Goal: Task Accomplishment & Management: Use online tool/utility

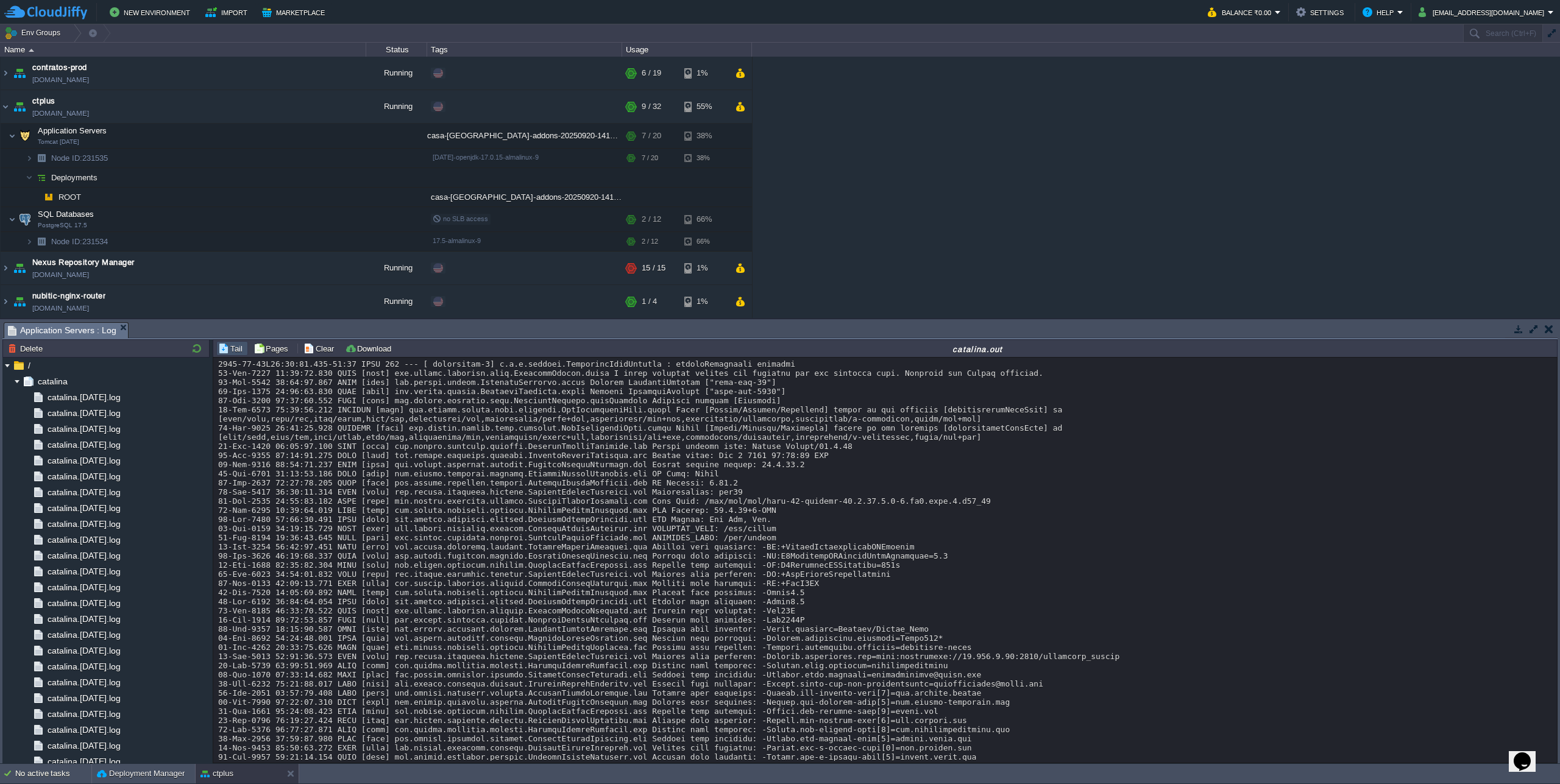
scroll to position [12215, 0]
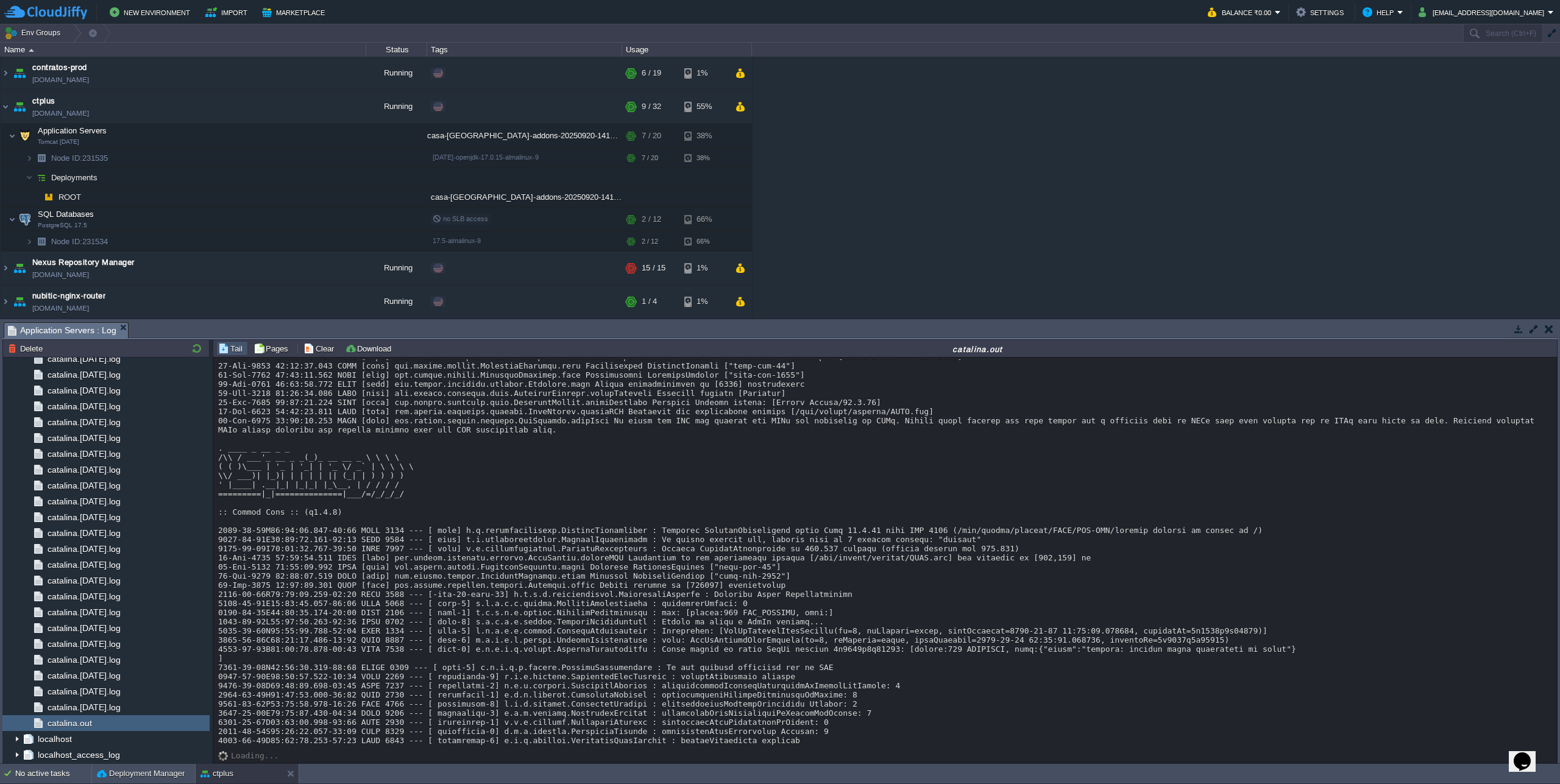
scroll to position [0, 0]
click at [14, 383] on img at bounding box center [17, 381] width 10 height 16
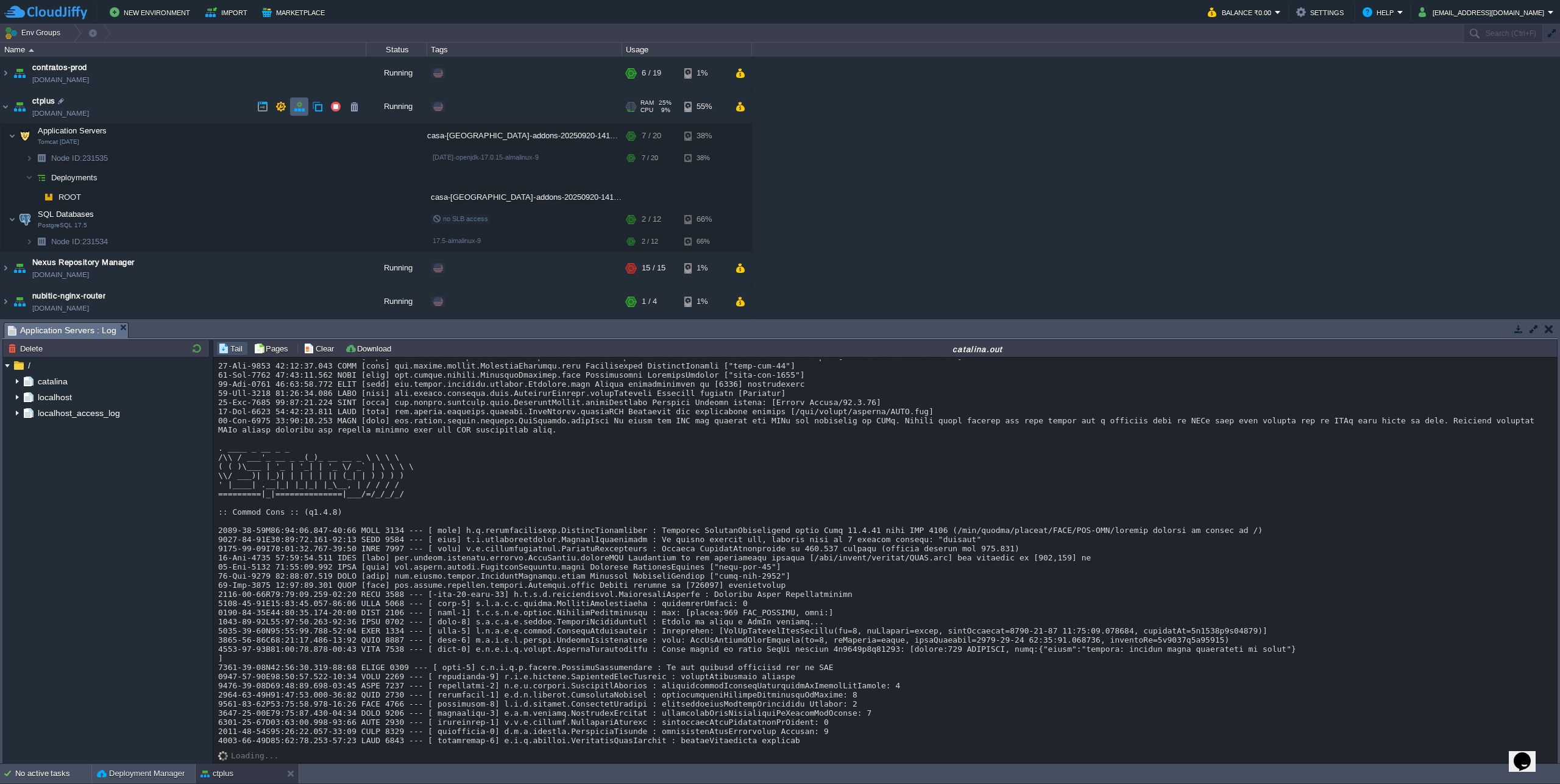
click at [295, 106] on button "button" at bounding box center [299, 106] width 11 height 11
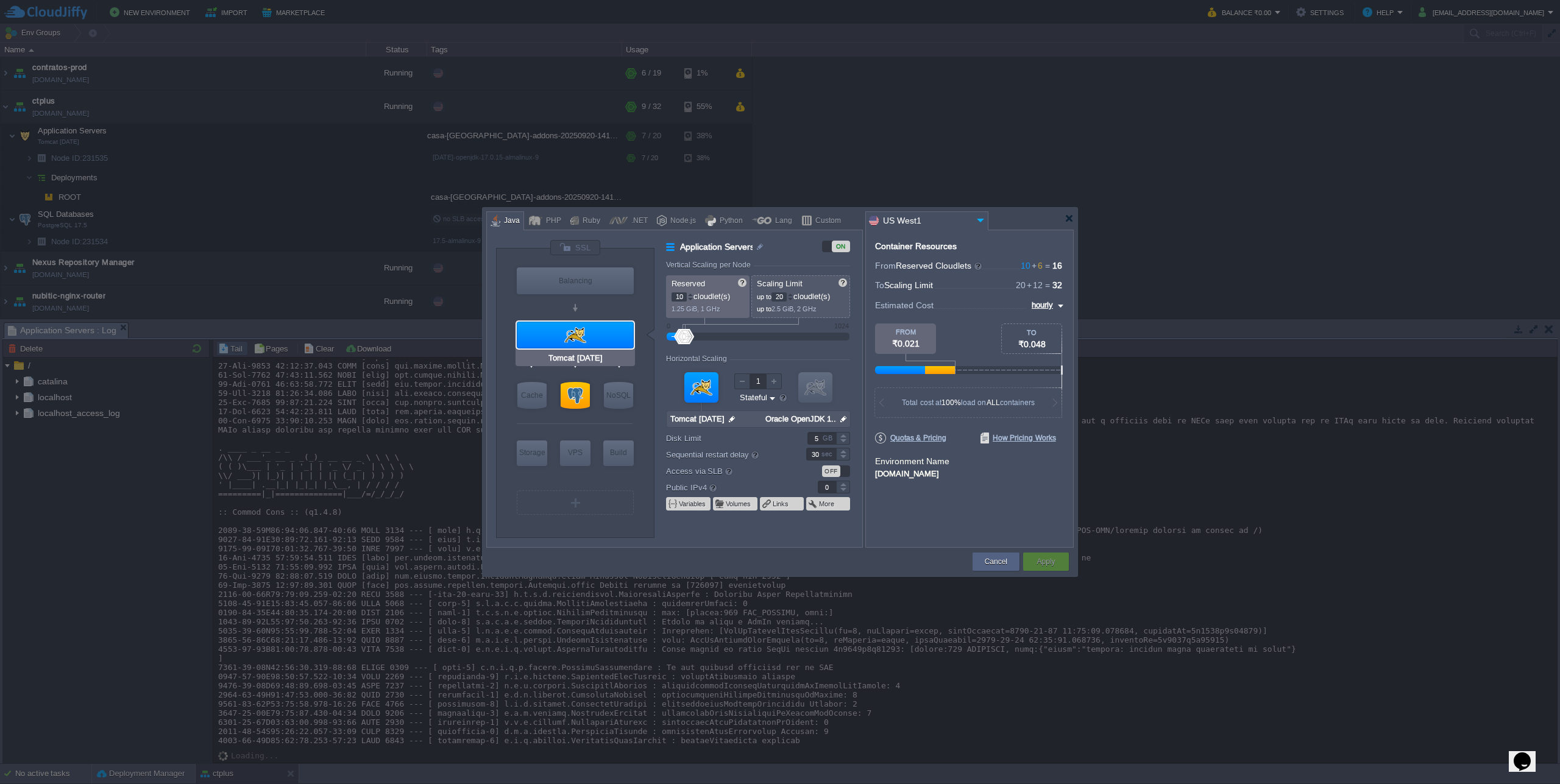
type input "PostgreSQL 17.5"
click at [578, 401] on div at bounding box center [574, 396] width 29 height 27
type input "SQL Databases"
type input "6"
type input "12"
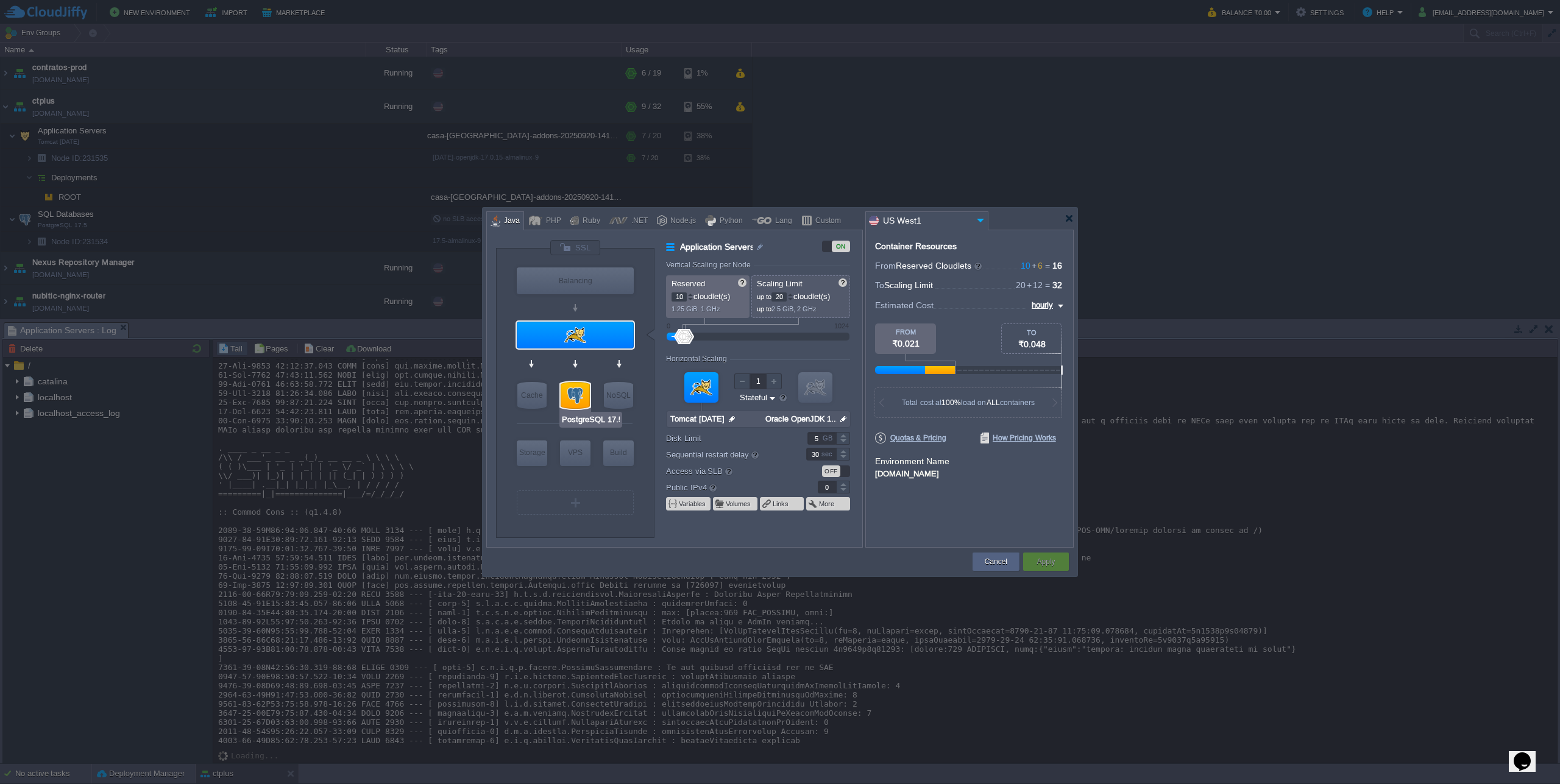
type input "PostgreSQL 17.5"
type input "null"
type input "17.5-almalinux-9"
type input "Stateless"
type input "8"
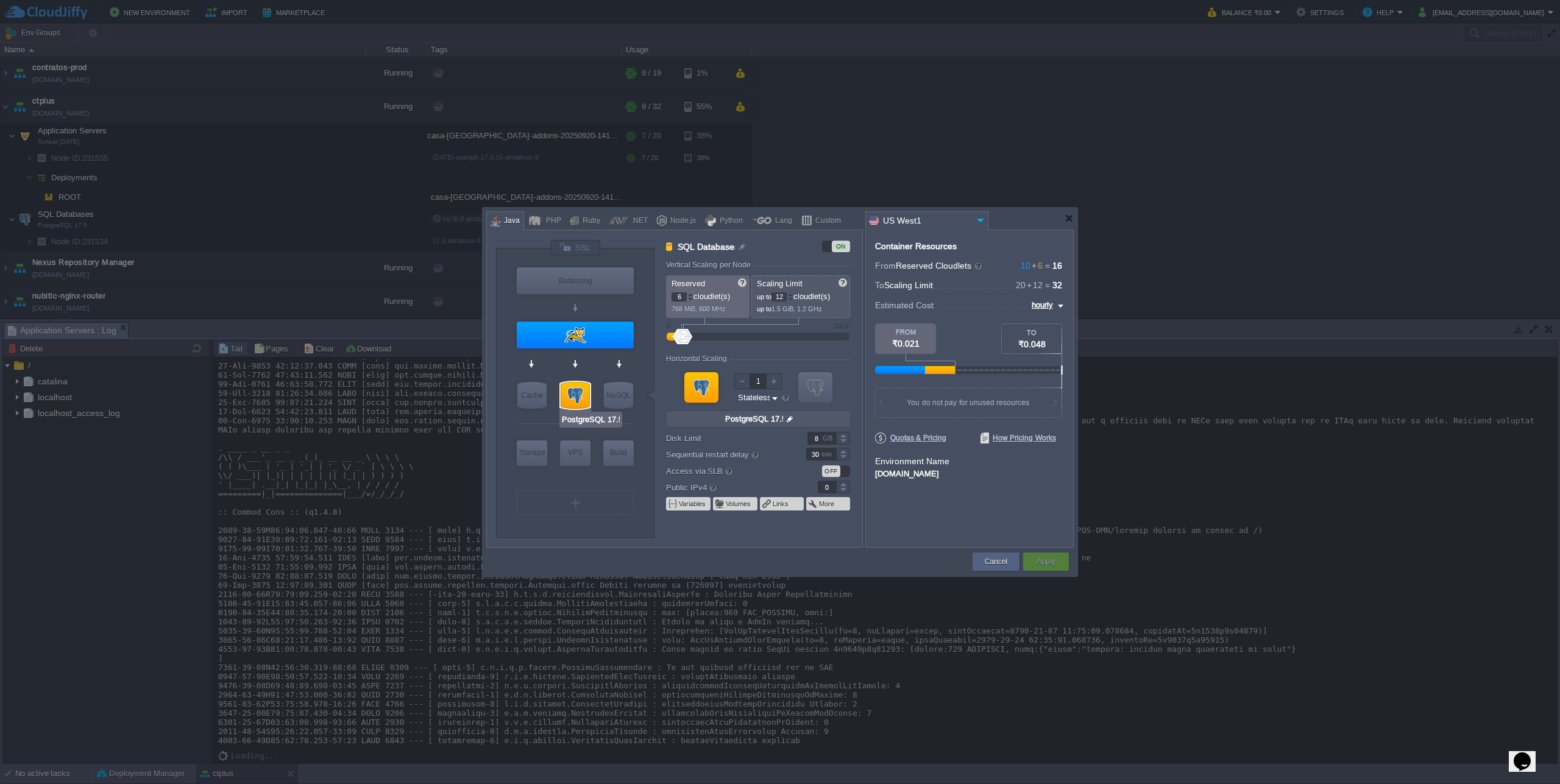
type input "Tomcat [DATE]"
click at [582, 337] on div at bounding box center [575, 335] width 117 height 27
type input "Application Servers"
type input "10"
type input "20"
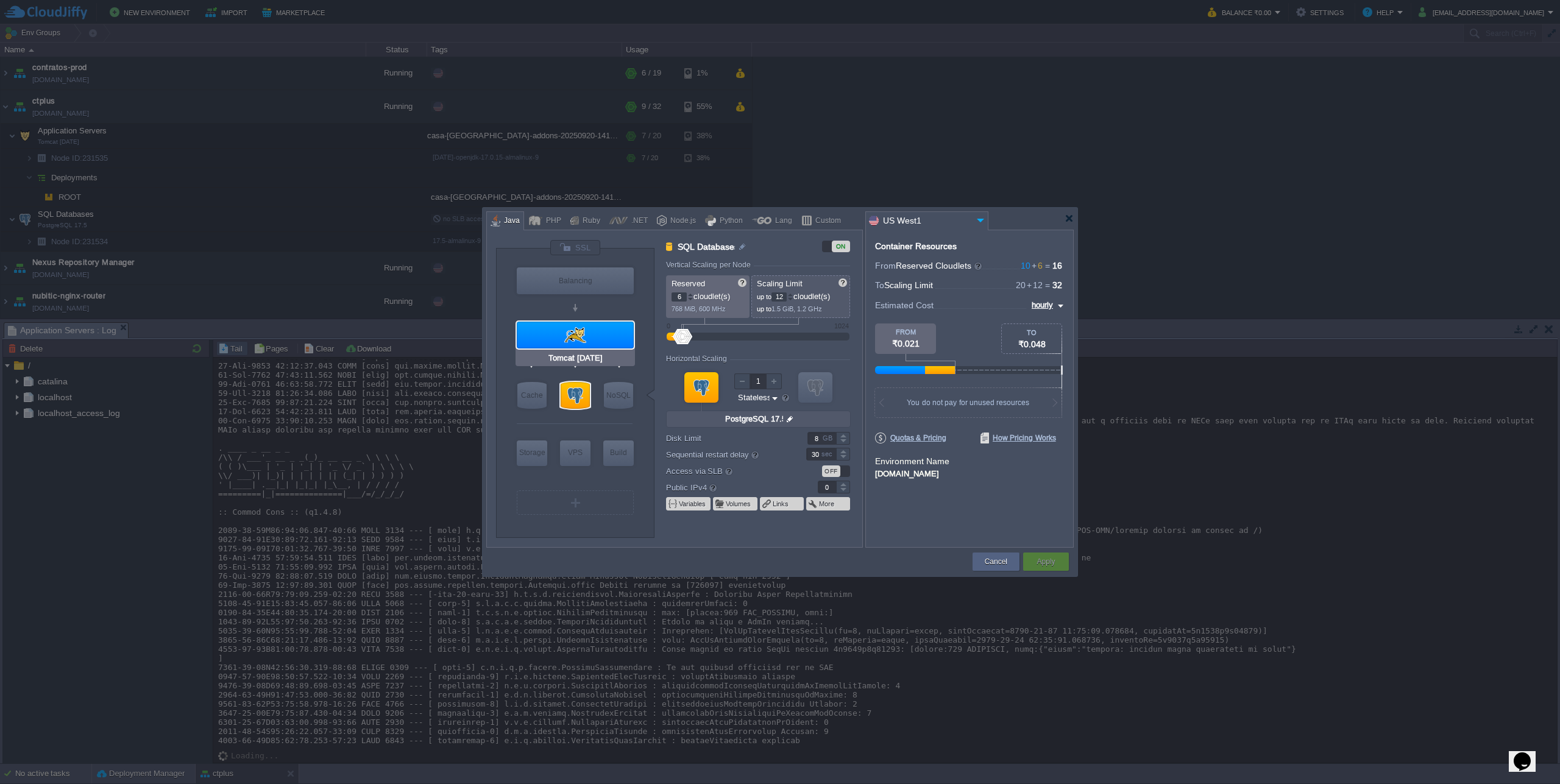
type input "Tomcat [DATE]"
type input "null"
type input "Oracle OpenJDK 1..."
type input "Stateful"
type input "5"
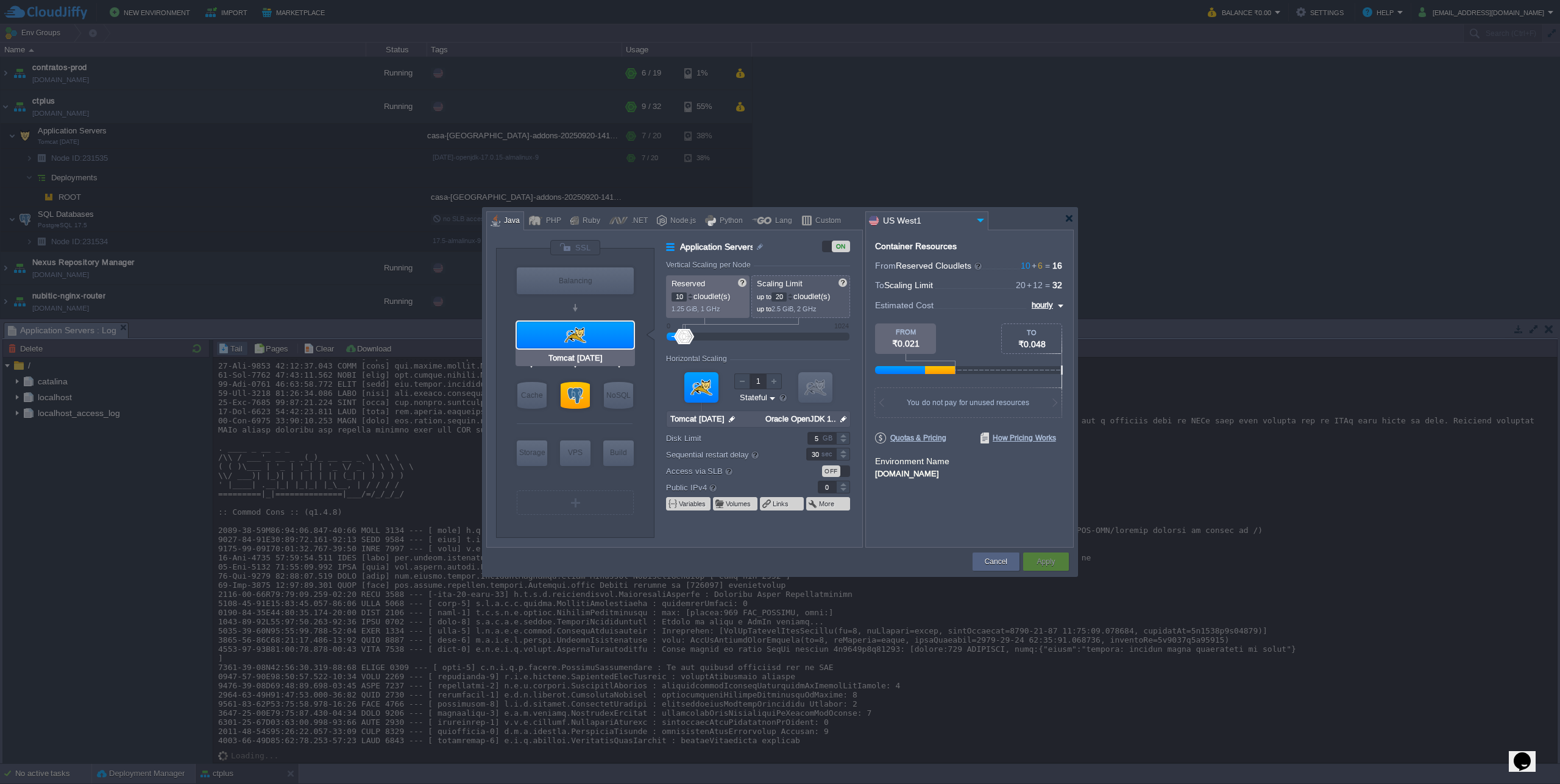
type input "PostgreSQL 17.5"
click at [575, 392] on div at bounding box center [574, 396] width 29 height 27
type input "SQL Databases"
type input "6"
type input "12"
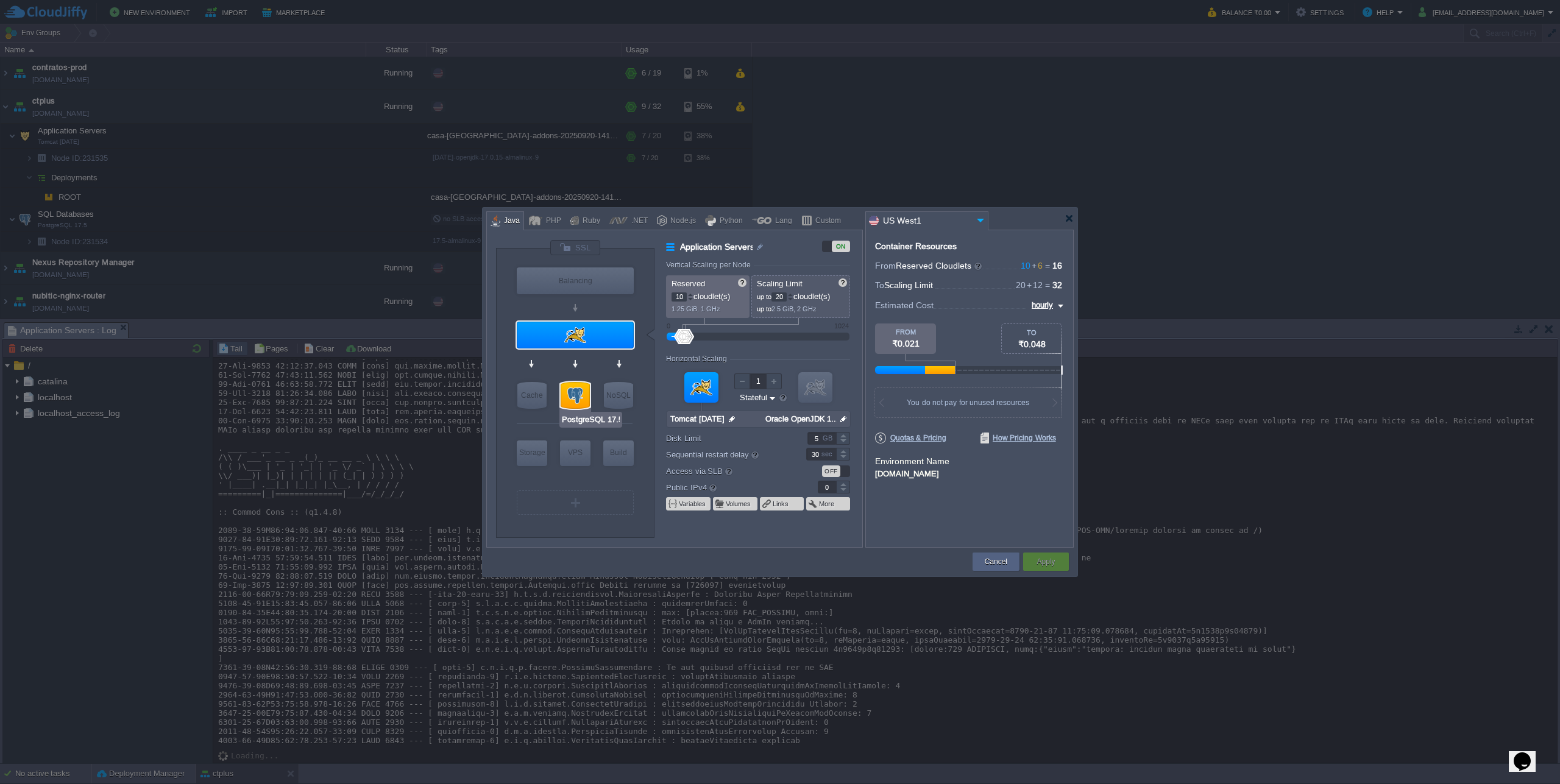
type input "PostgreSQL 17.5"
type input "null"
type input "17.5-almalinux-9"
type input "Stateless"
type input "8"
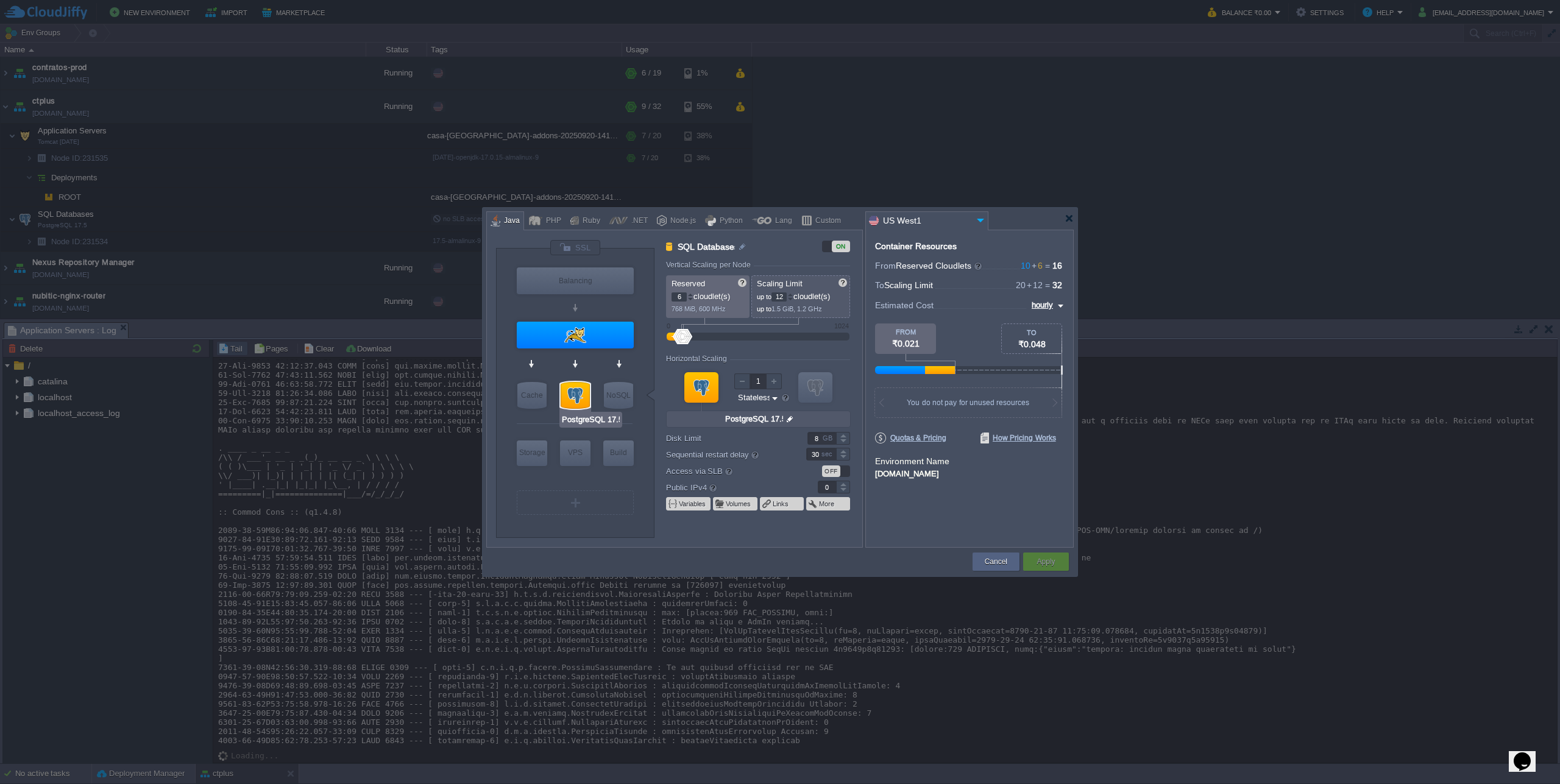
type input "Redis 7.2.4"
click at [995, 557] on button "Cancel" at bounding box center [996, 561] width 23 height 12
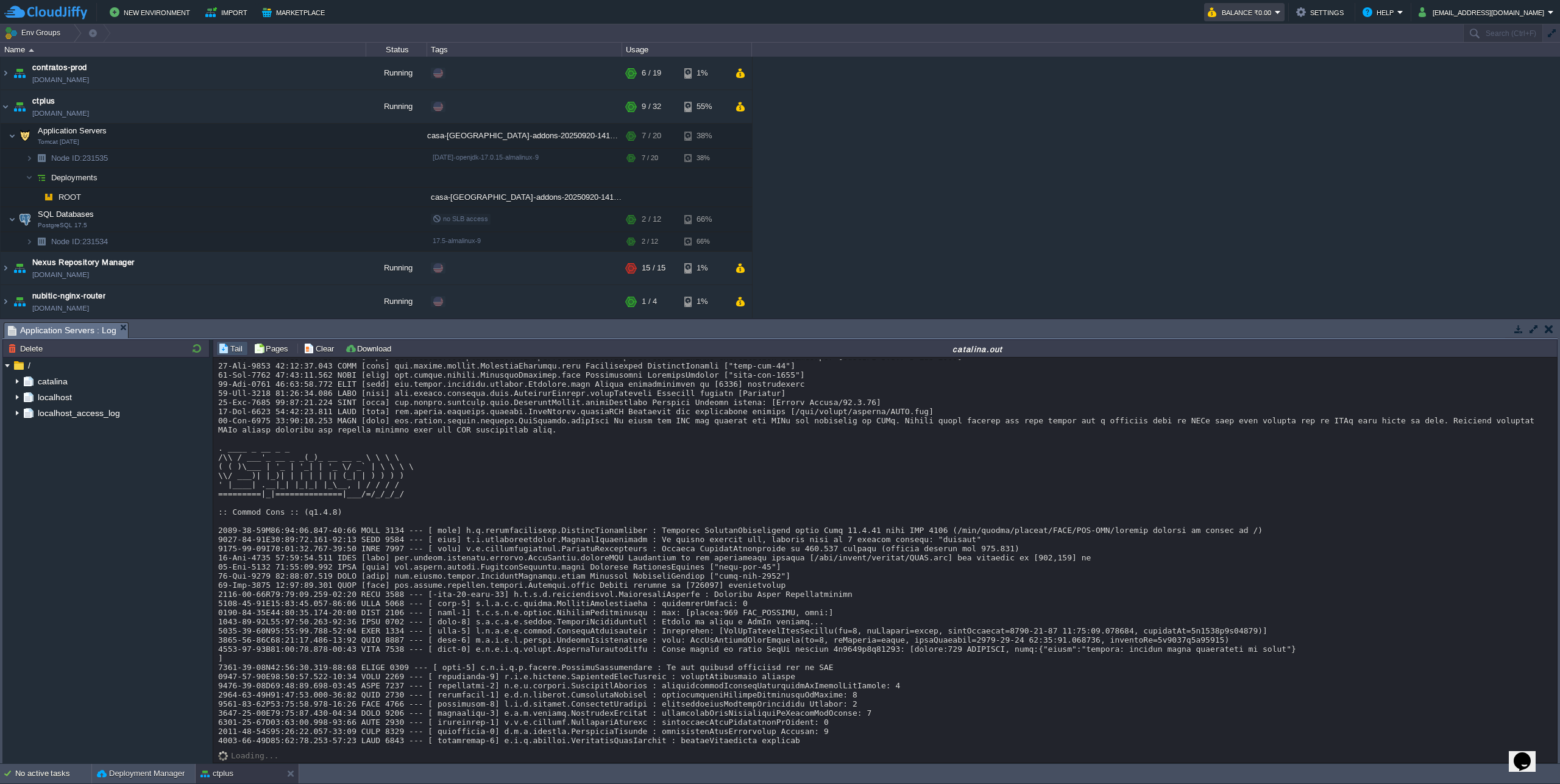
click at [1275, 14] on button "Balance ₹0.00" at bounding box center [1241, 12] width 67 height 15
click at [1260, 120] on span "Billing History" at bounding box center [1257, 122] width 49 height 9
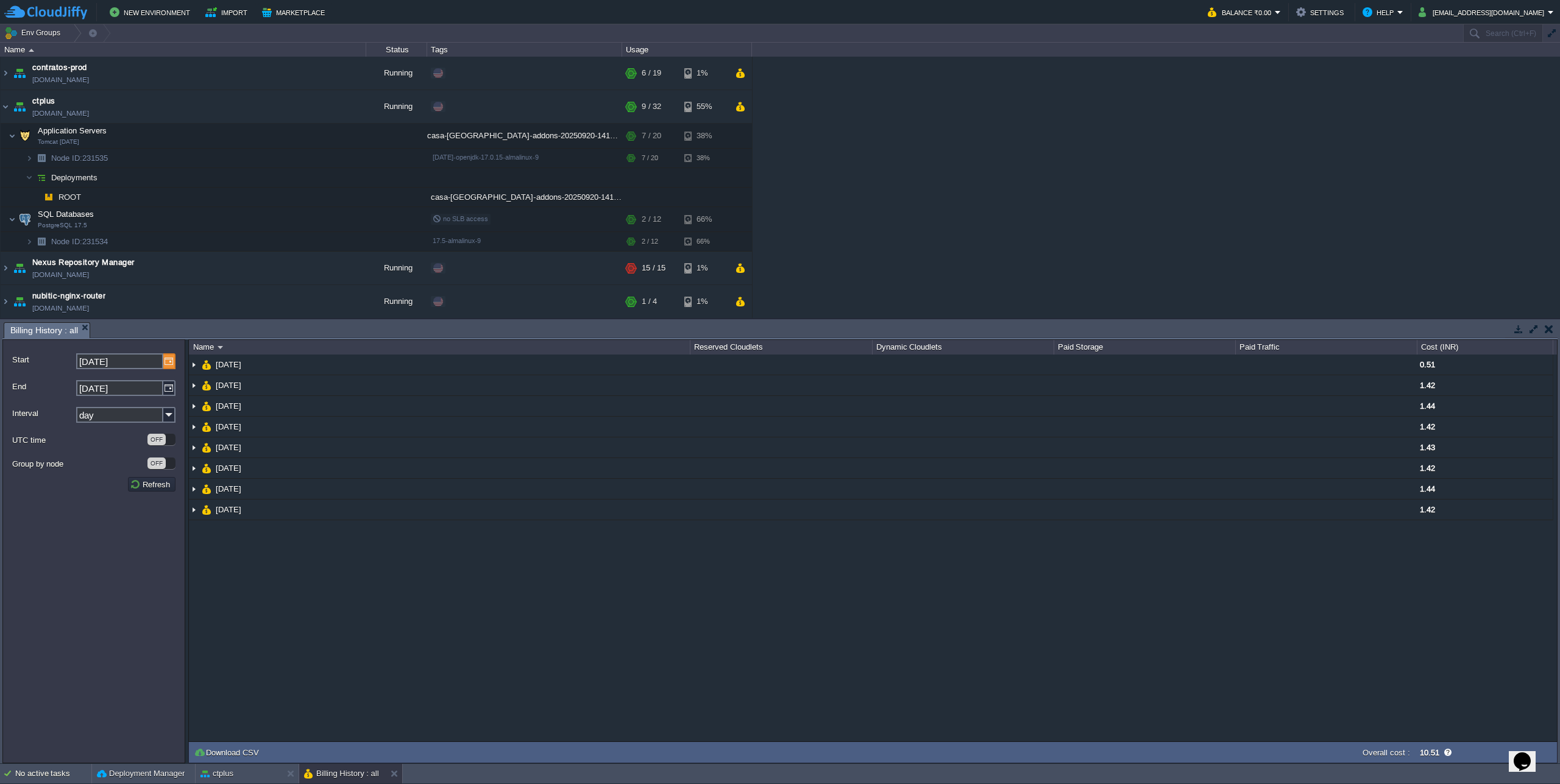
click at [165, 363] on img at bounding box center [169, 361] width 12 height 16
click at [167, 468] on div "OFF" at bounding box center [161, 463] width 28 height 12
click at [158, 491] on td "Refresh" at bounding box center [152, 484] width 48 height 15
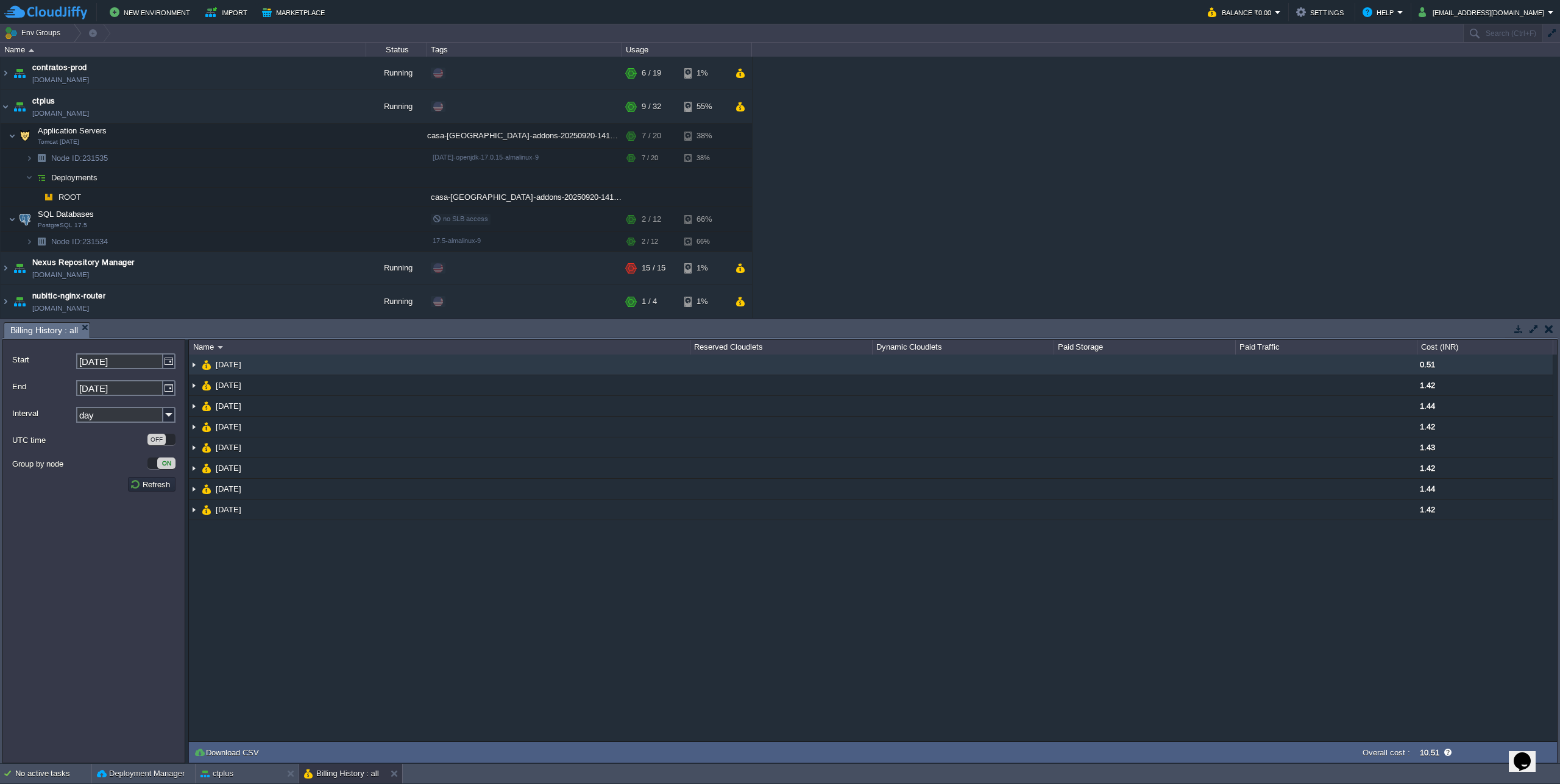
click at [193, 367] on img at bounding box center [194, 364] width 10 height 20
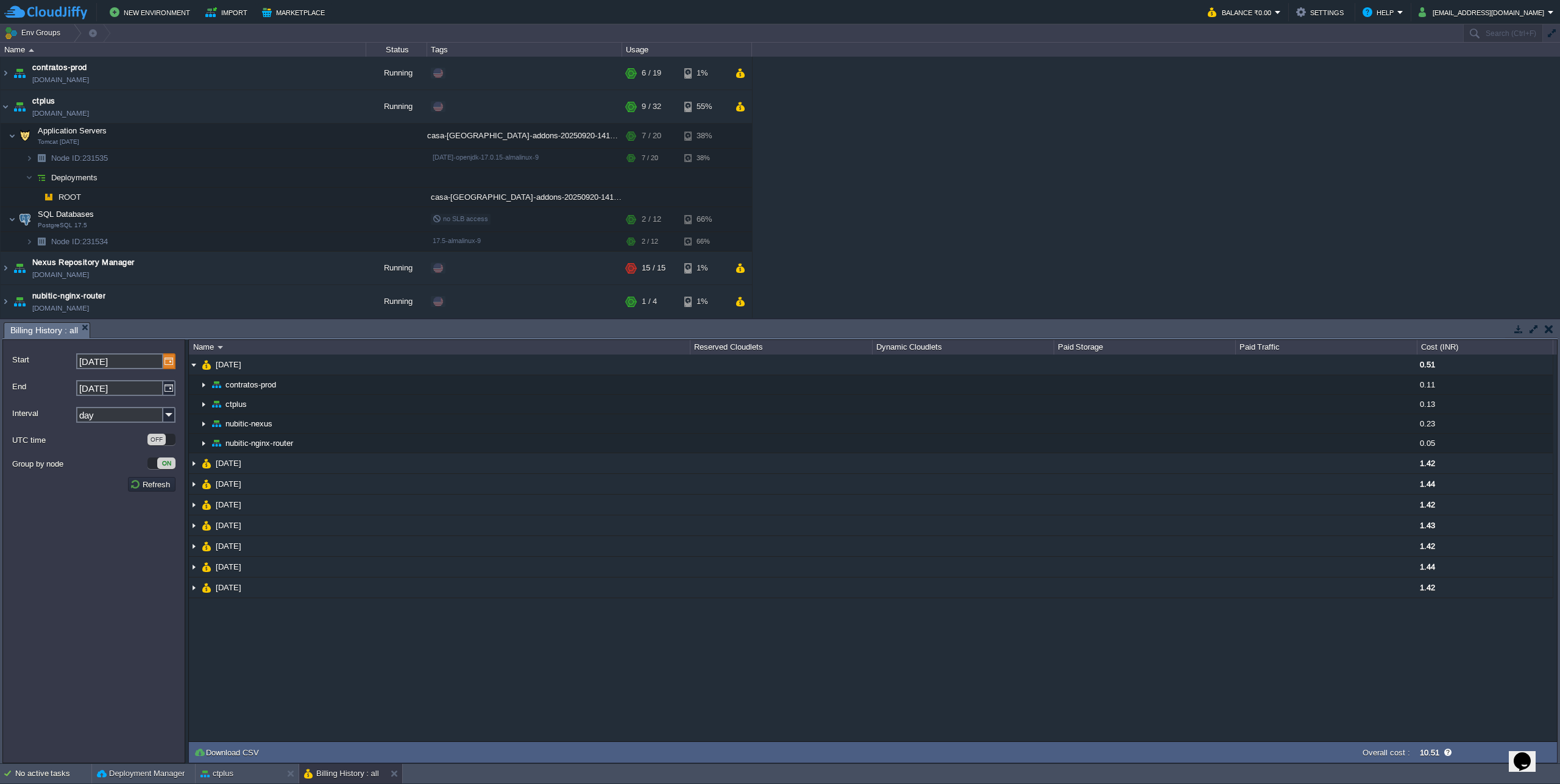
click at [167, 366] on img at bounding box center [169, 361] width 12 height 16
click at [80, 381] on link at bounding box center [85, 379] width 17 height 10
click at [118, 405] on link "1" at bounding box center [125, 406] width 19 height 13
type input "[DATE]"
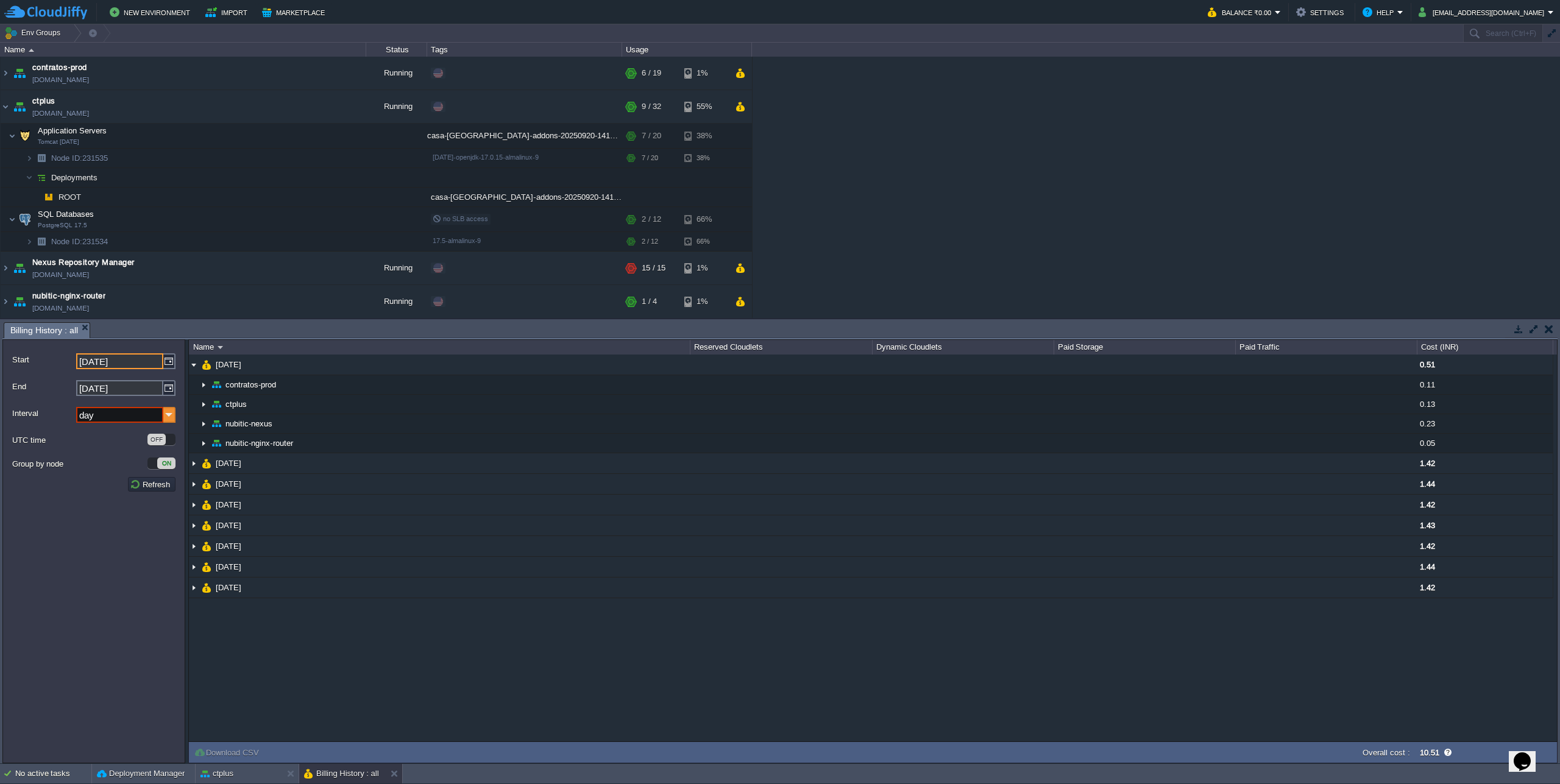
click at [174, 414] on img at bounding box center [169, 415] width 12 height 16
click at [120, 482] on div "month" at bounding box center [125, 482] width 97 height 17
type input "month"
click at [143, 486] on button "Refresh" at bounding box center [152, 484] width 44 height 11
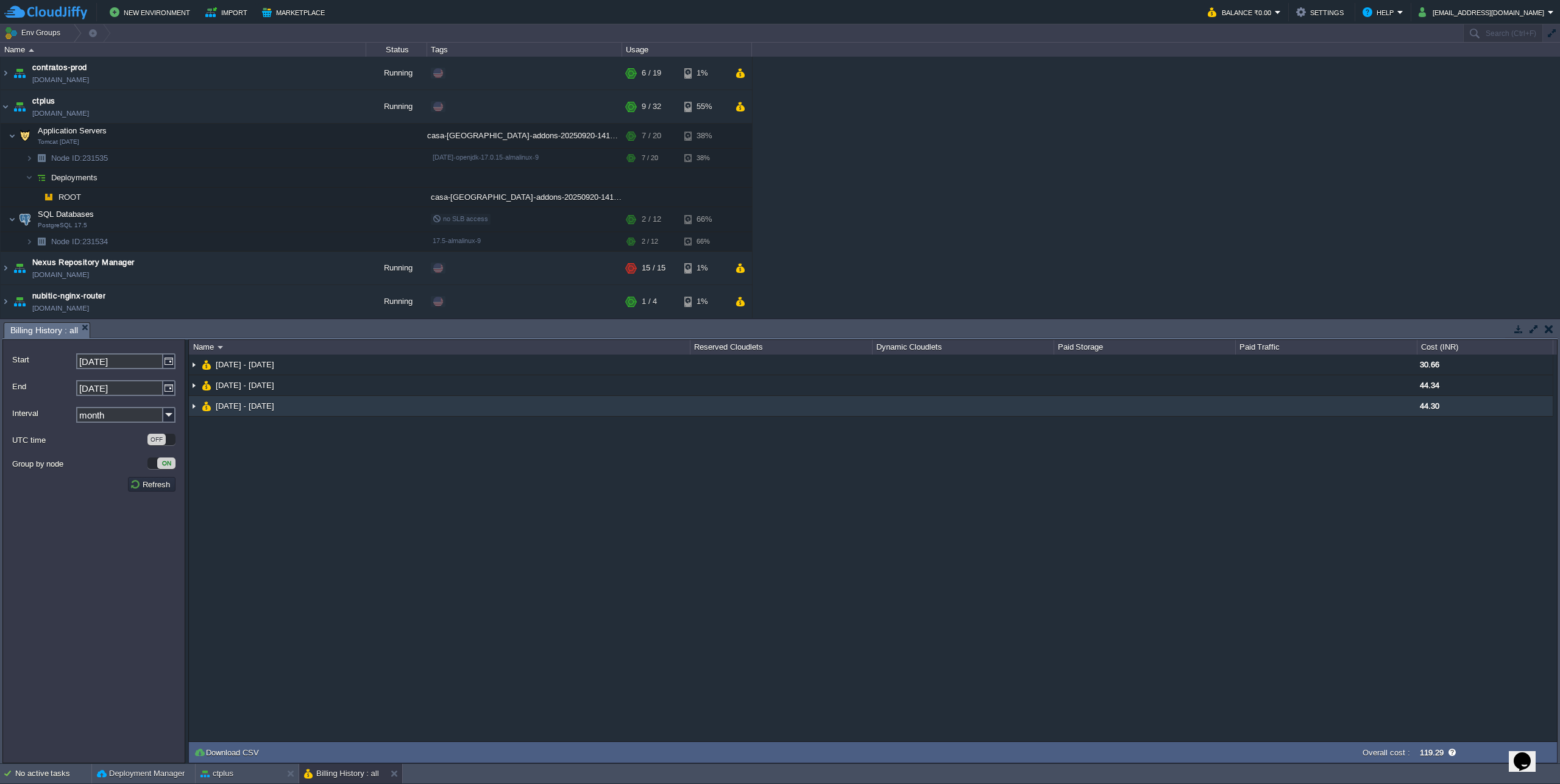
click at [192, 406] on img at bounding box center [194, 406] width 10 height 20
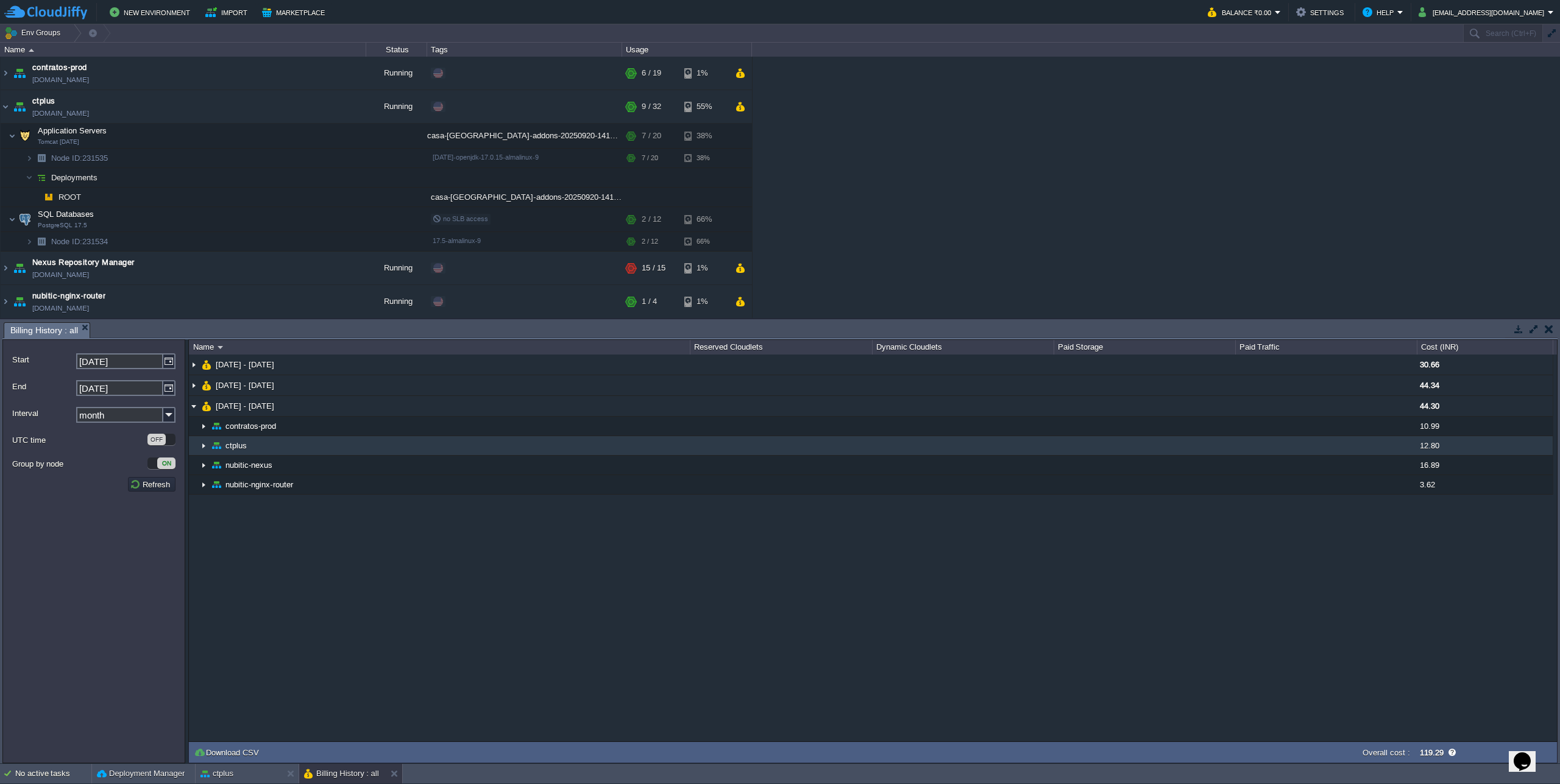
click at [201, 448] on img at bounding box center [203, 445] width 10 height 19
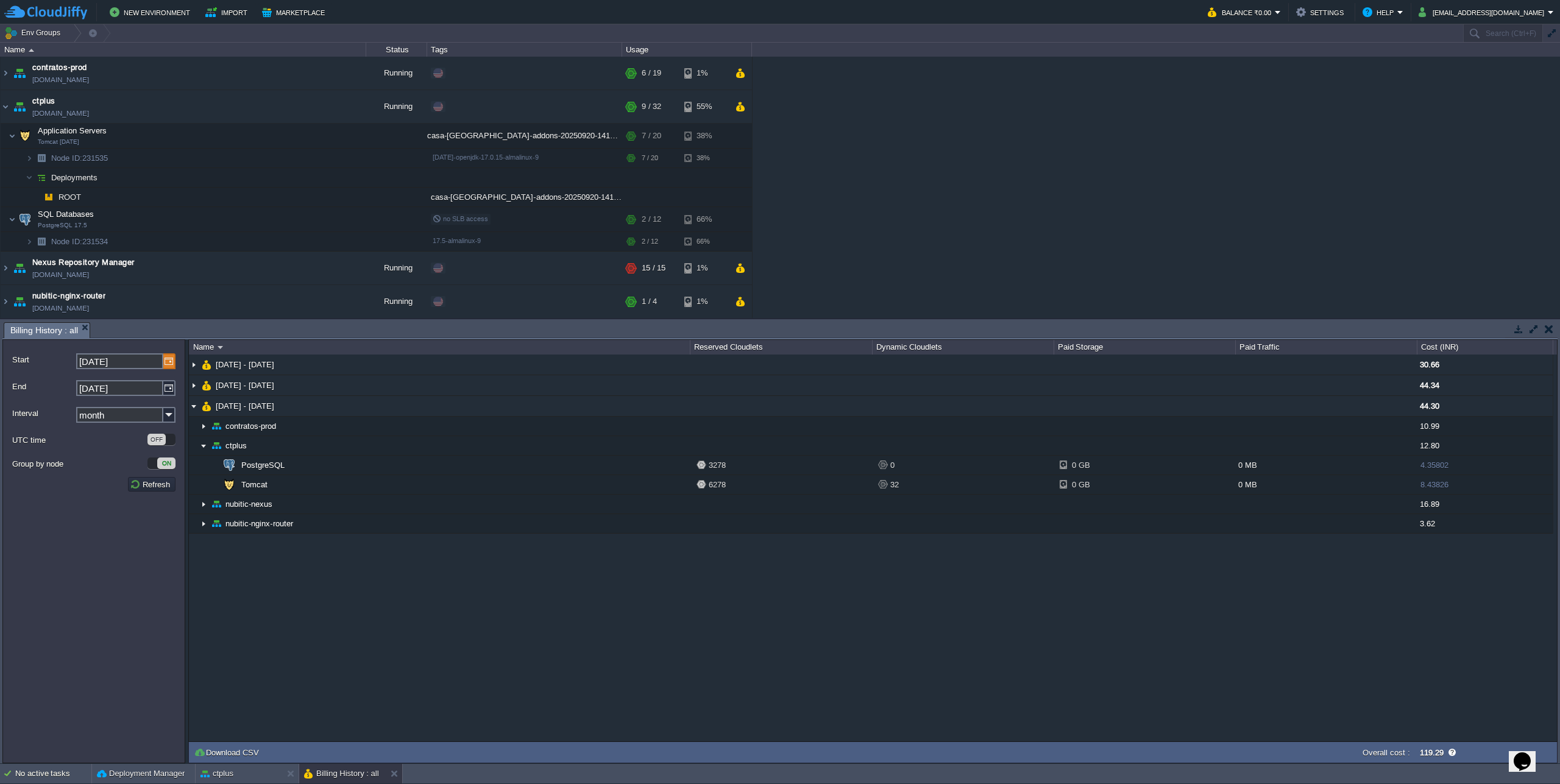
click at [169, 360] on img at bounding box center [169, 361] width 12 height 16
click at [88, 378] on link at bounding box center [85, 379] width 17 height 10
click at [87, 404] on span "1" at bounding box center [87, 406] width 5 height 9
type input "[DATE]"
click at [152, 490] on button "Refresh" at bounding box center [152, 484] width 44 height 11
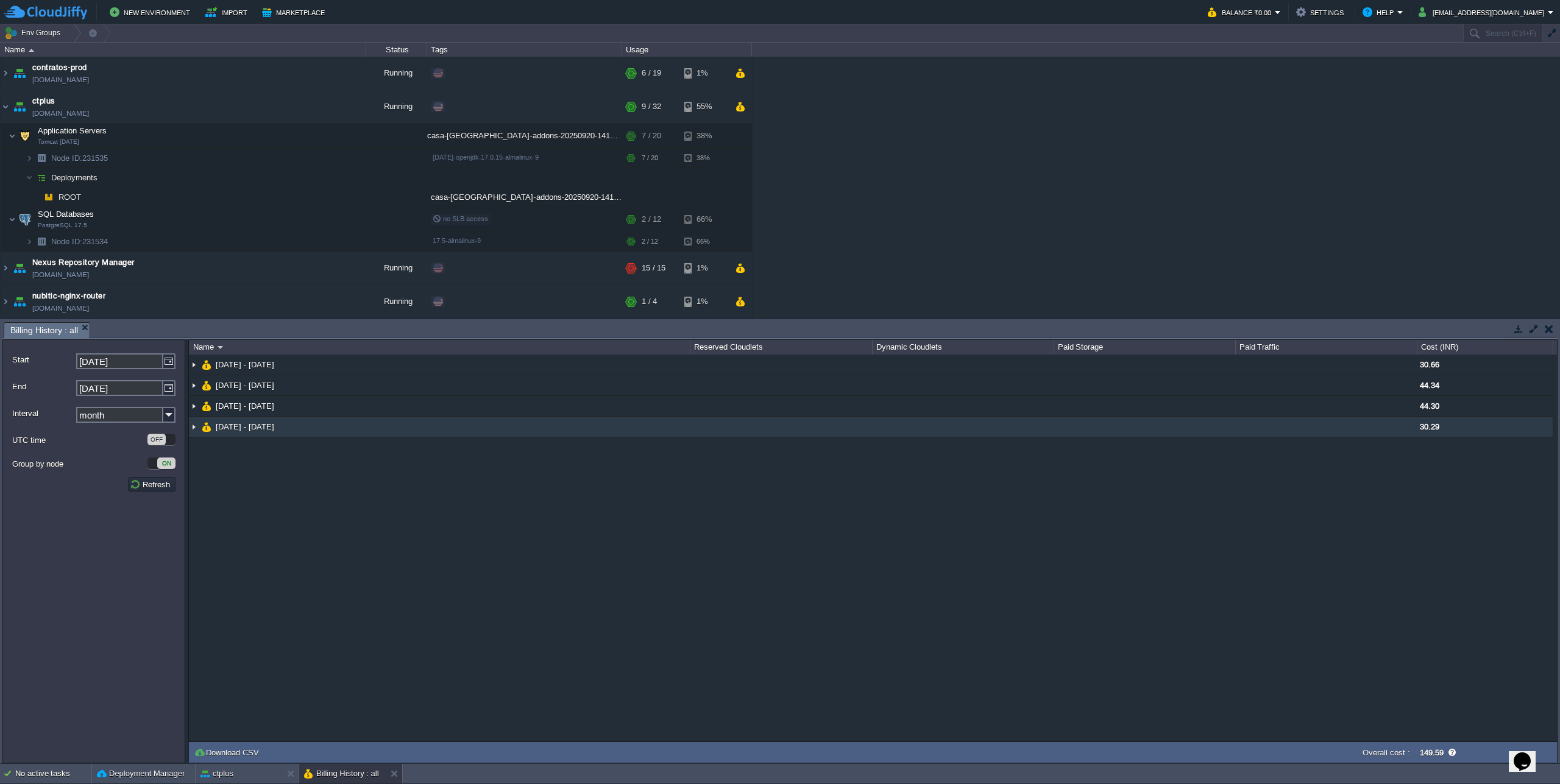
click at [194, 432] on img at bounding box center [194, 426] width 10 height 20
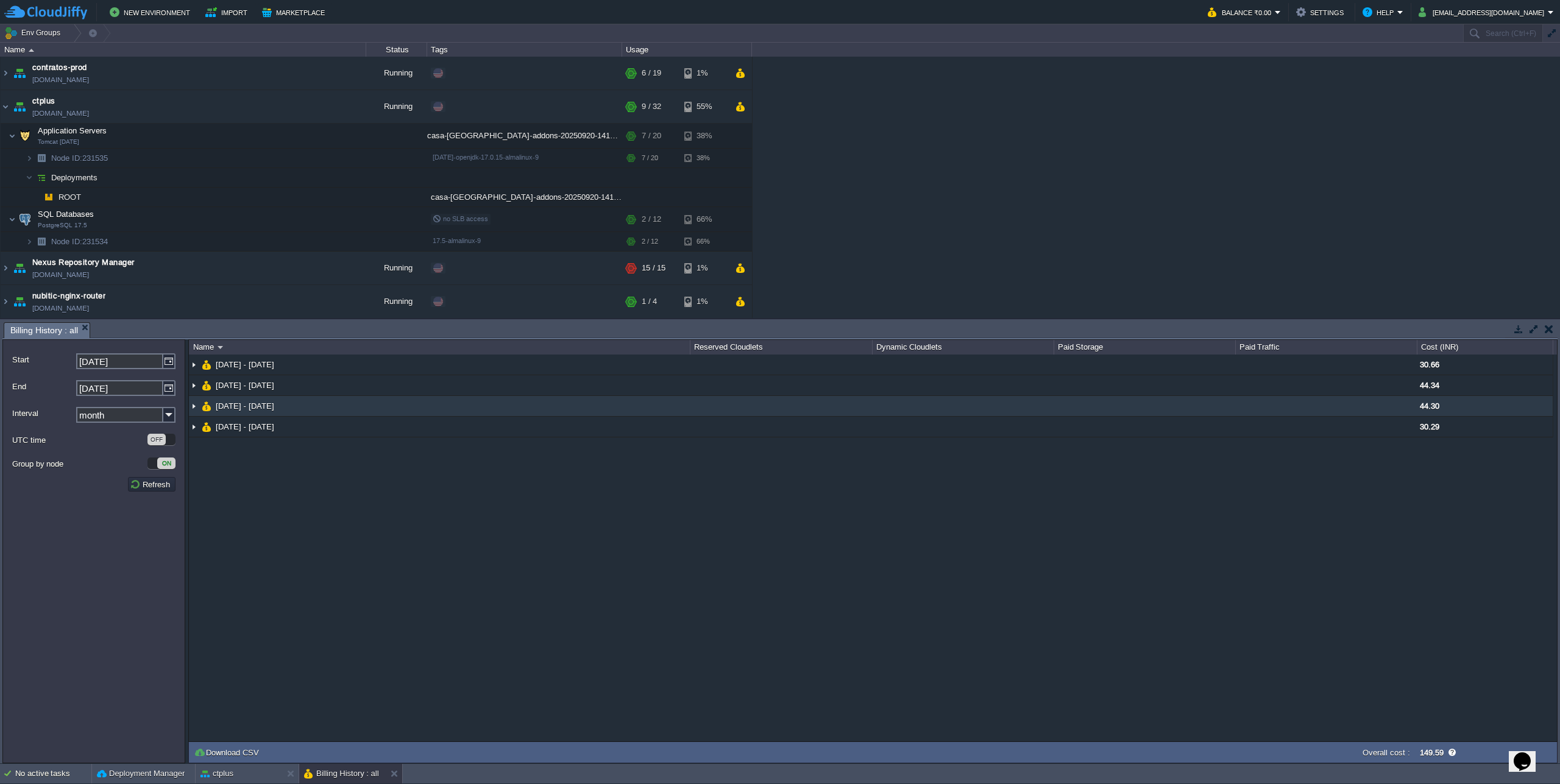
click at [196, 406] on img at bounding box center [194, 406] width 10 height 20
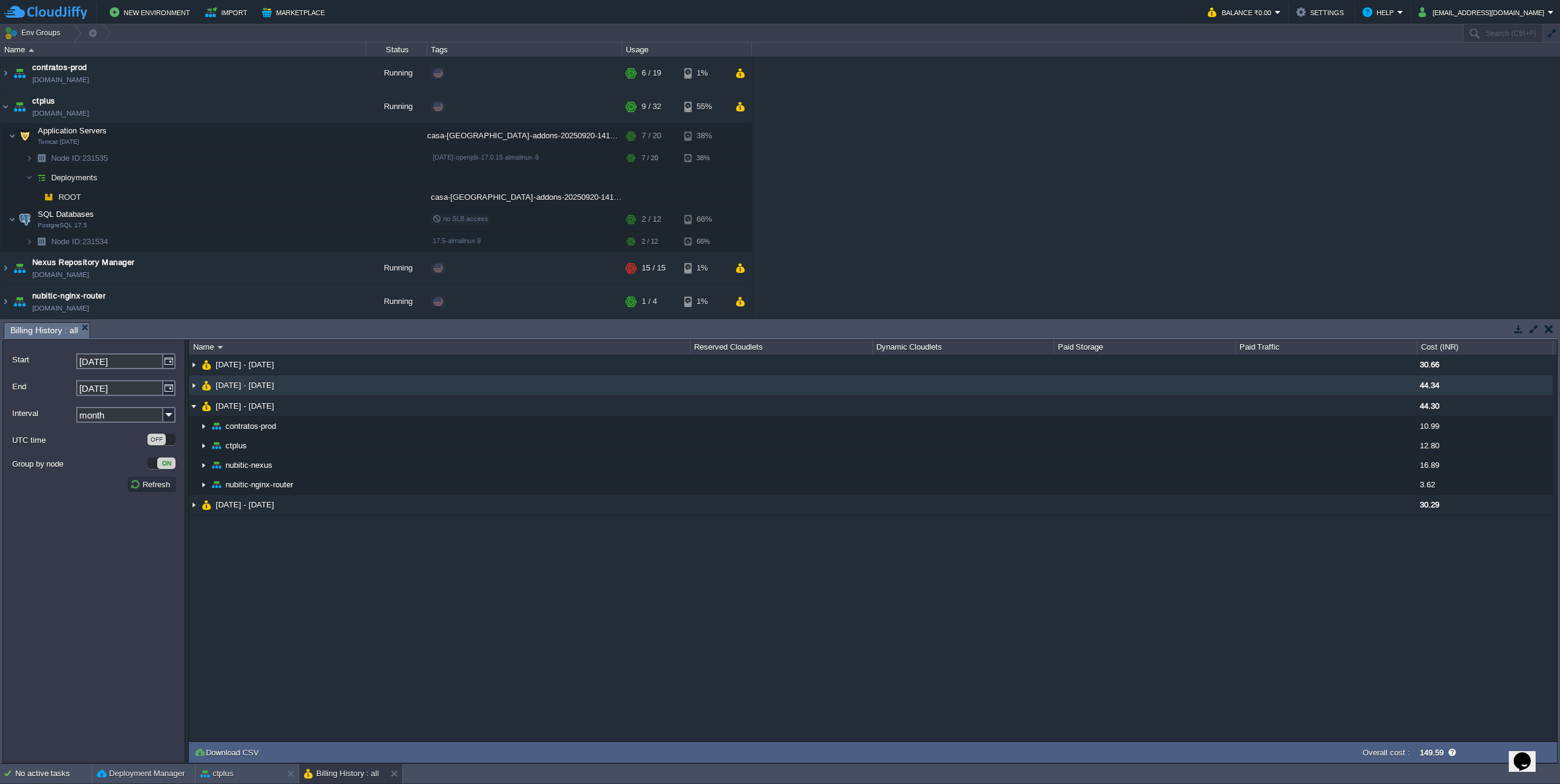
click at [196, 387] on img at bounding box center [194, 385] width 10 height 20
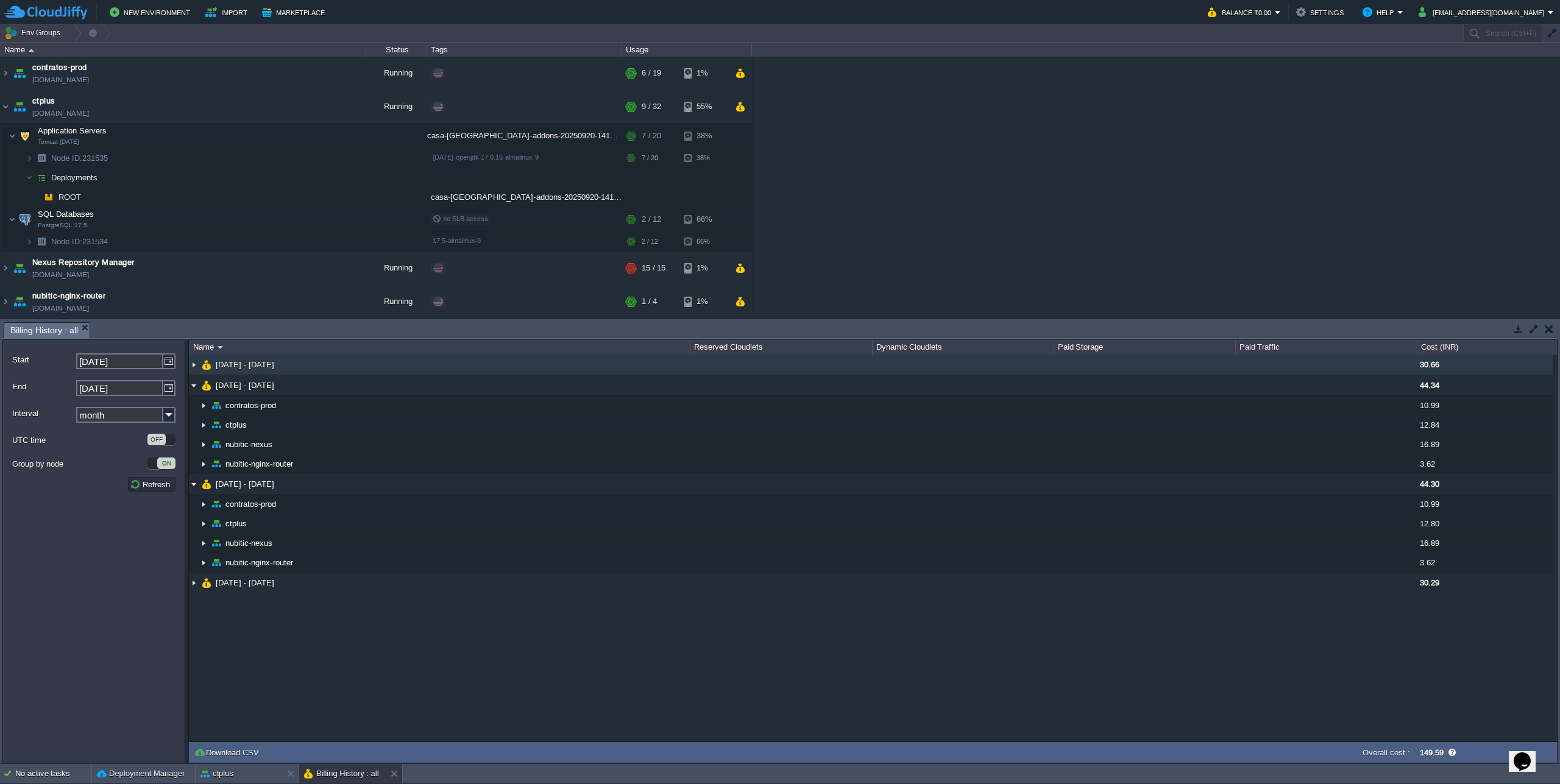
click at [194, 361] on img at bounding box center [194, 364] width 10 height 20
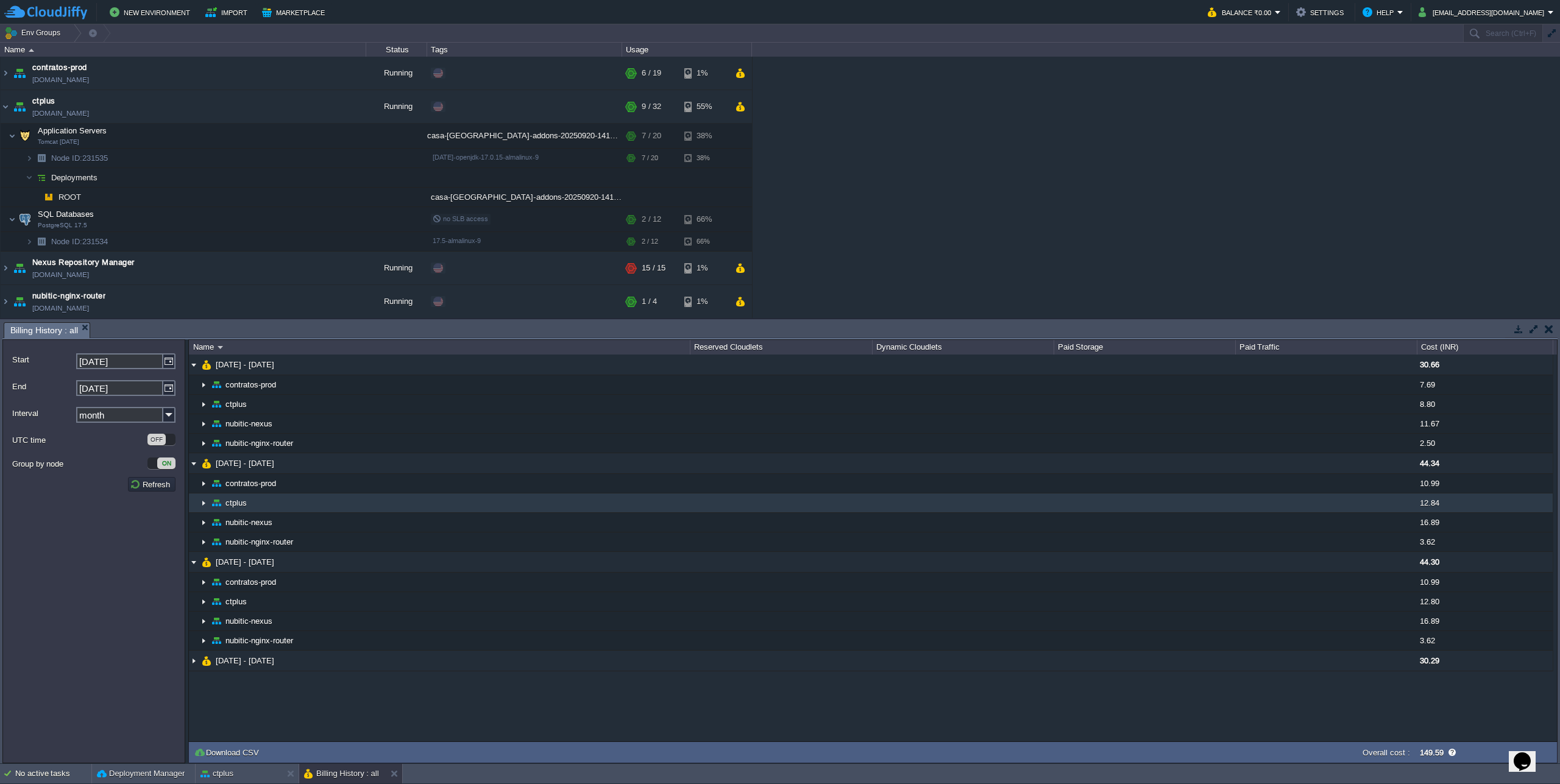
click at [204, 503] on img at bounding box center [203, 502] width 10 height 19
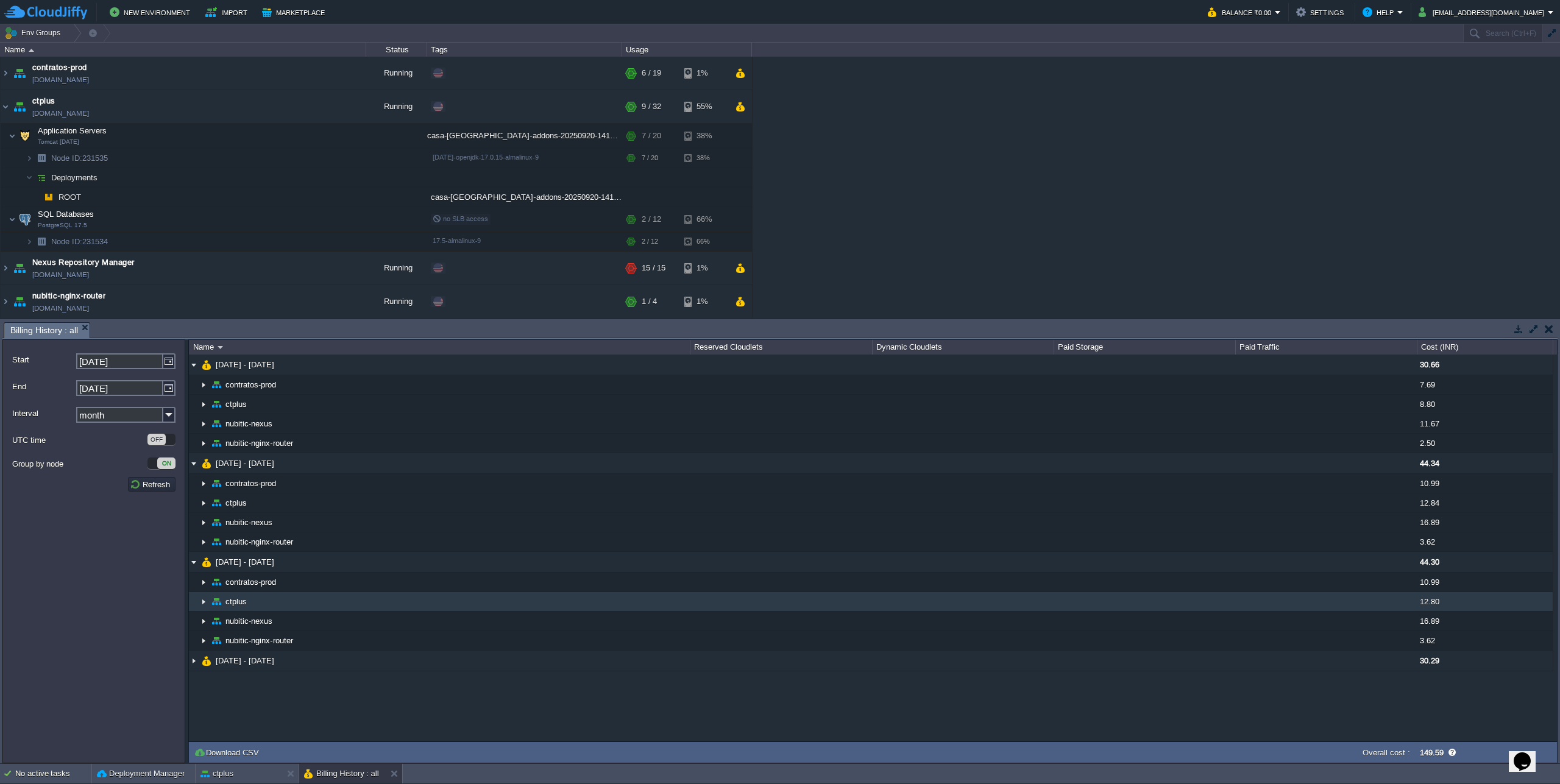
click at [205, 601] on img at bounding box center [203, 601] width 10 height 19
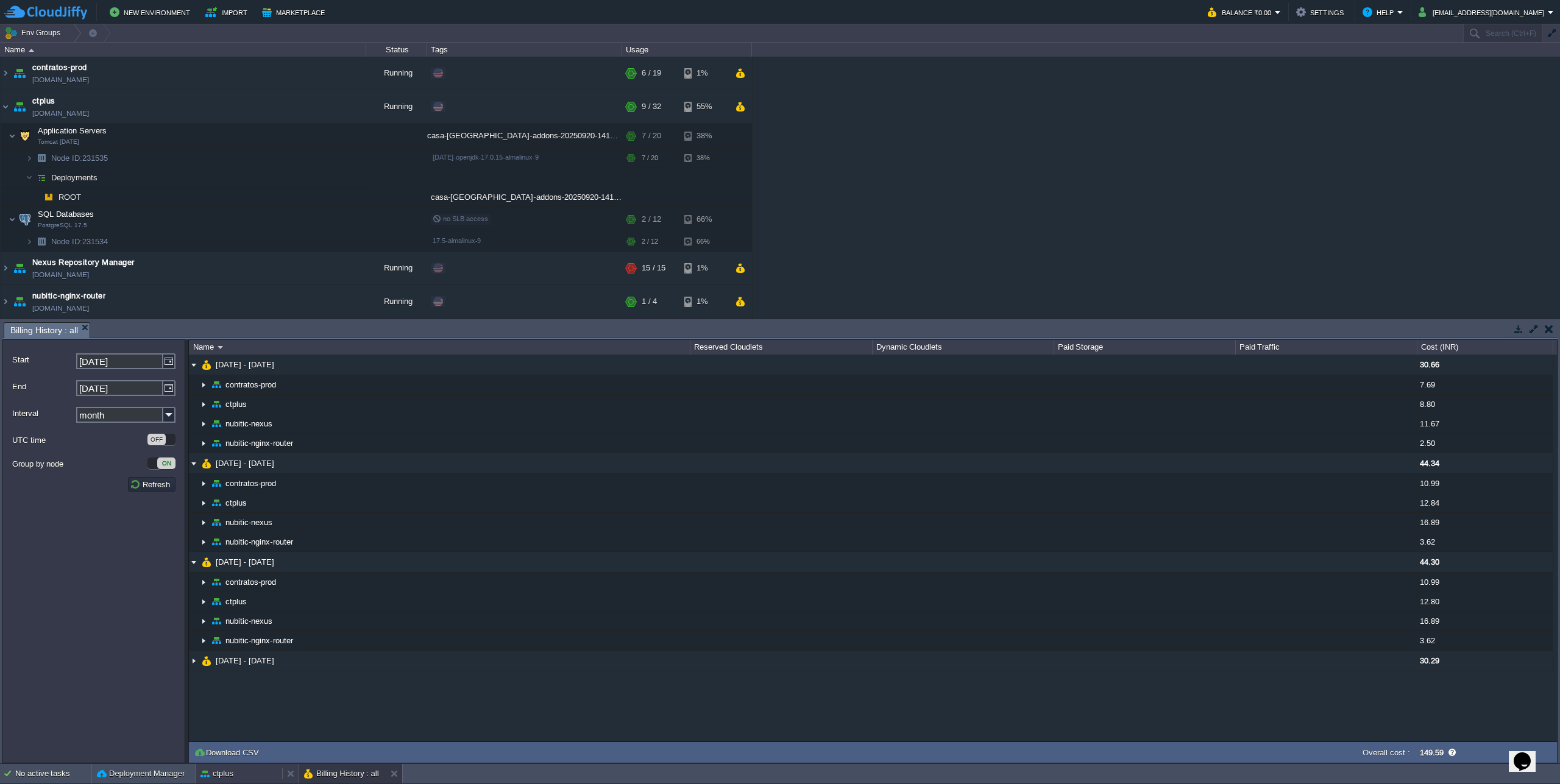
click at [214, 778] on button "ctplus" at bounding box center [217, 773] width 33 height 12
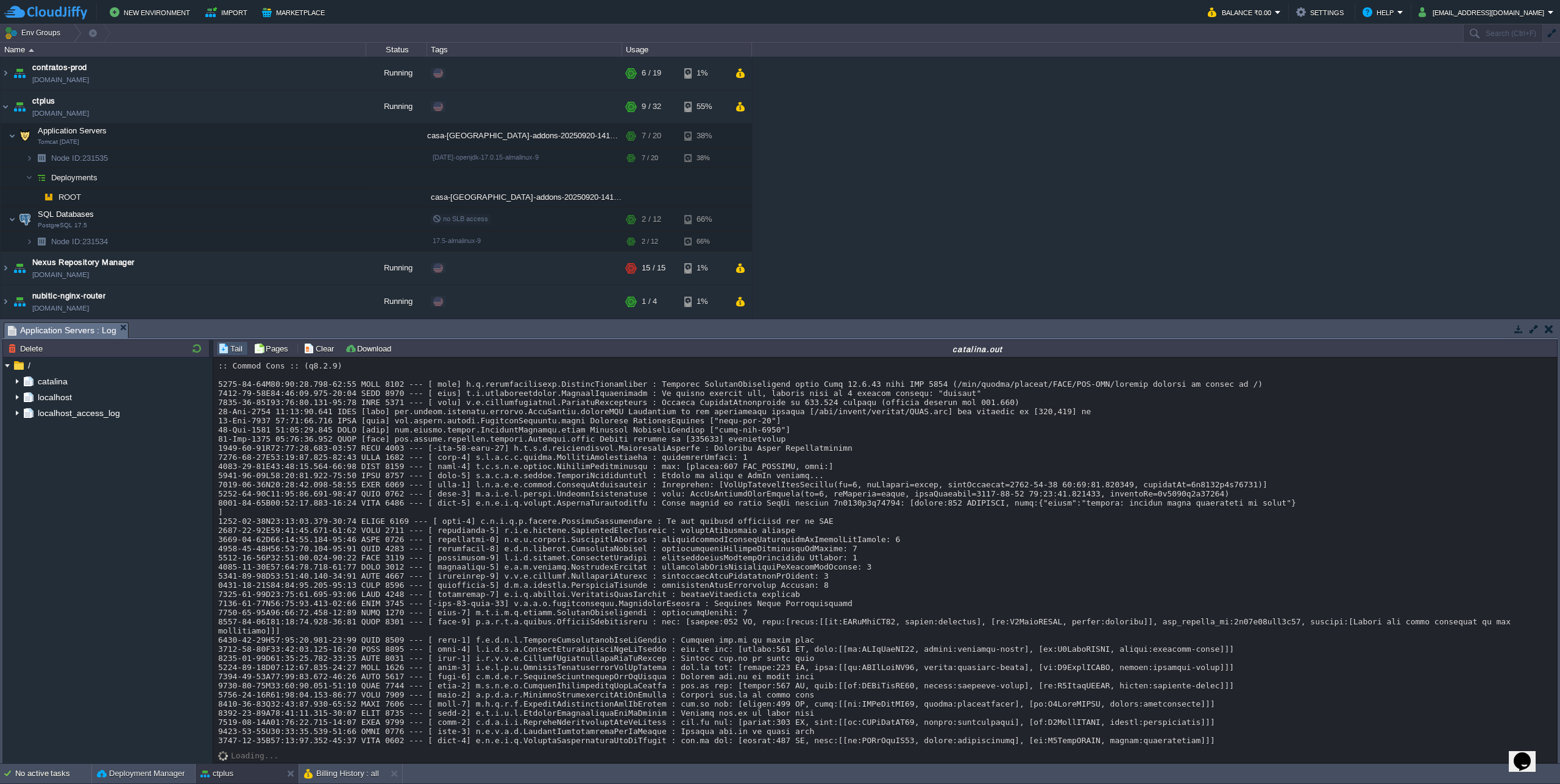
scroll to position [12478, 0]
click at [361, 766] on div "Billing History : all" at bounding box center [342, 774] width 87 height 19
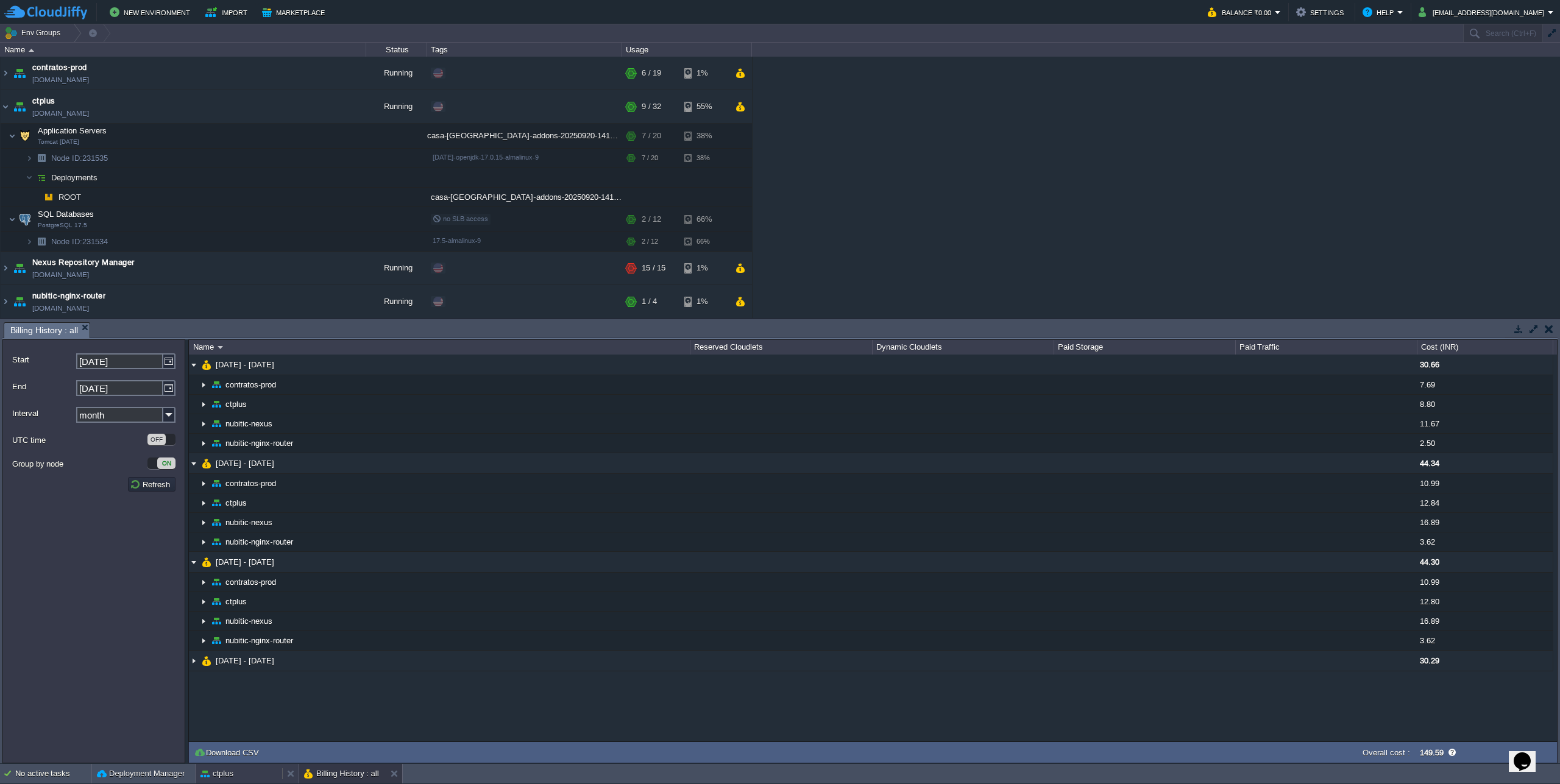
click at [228, 772] on button "ctplus" at bounding box center [217, 773] width 33 height 12
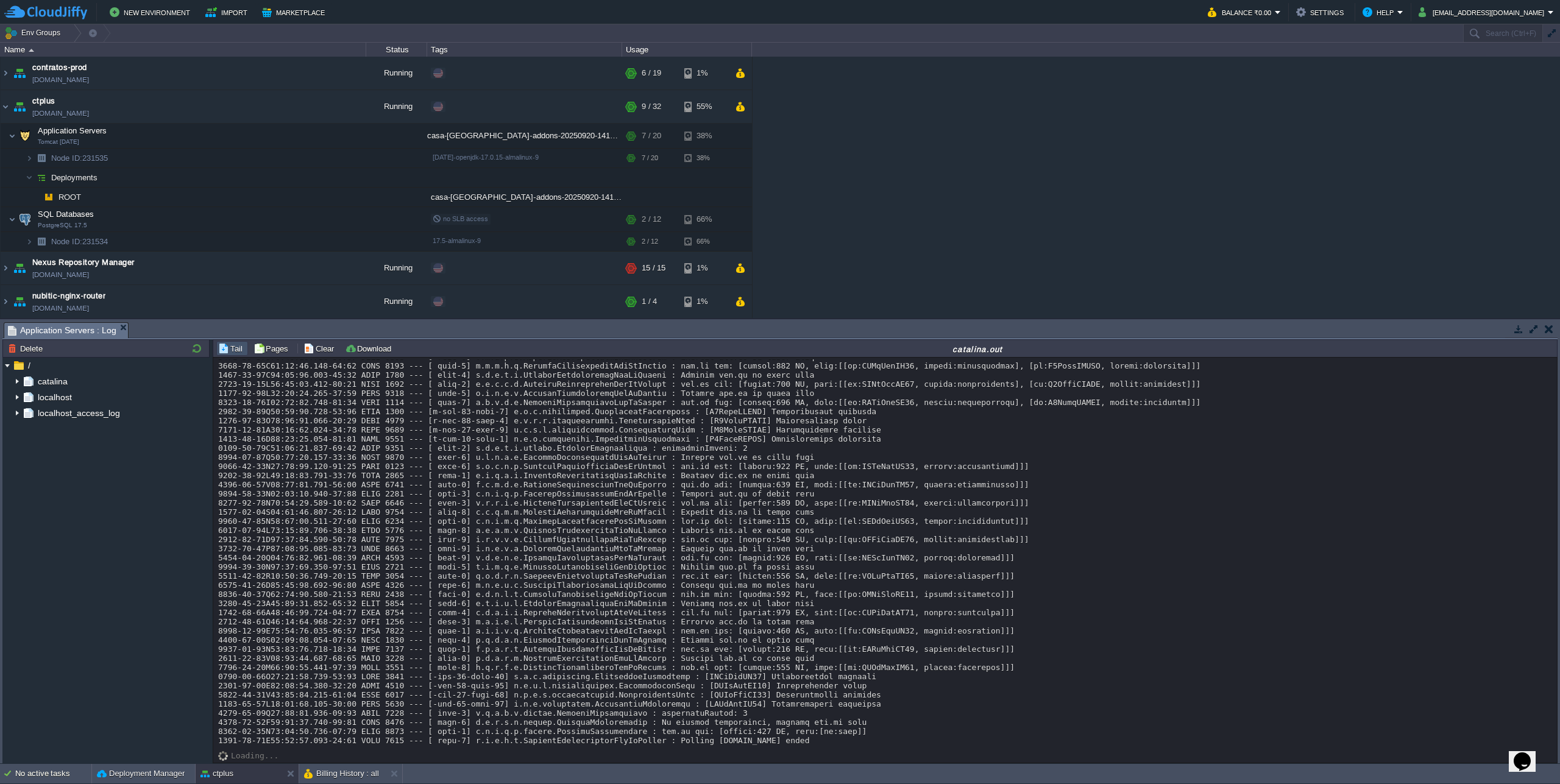
scroll to position [13186, 0]
click at [391, 773] on button at bounding box center [396, 773] width 12 height 12
click at [140, 769] on button "Deployment Manager" at bounding box center [141, 773] width 87 height 12
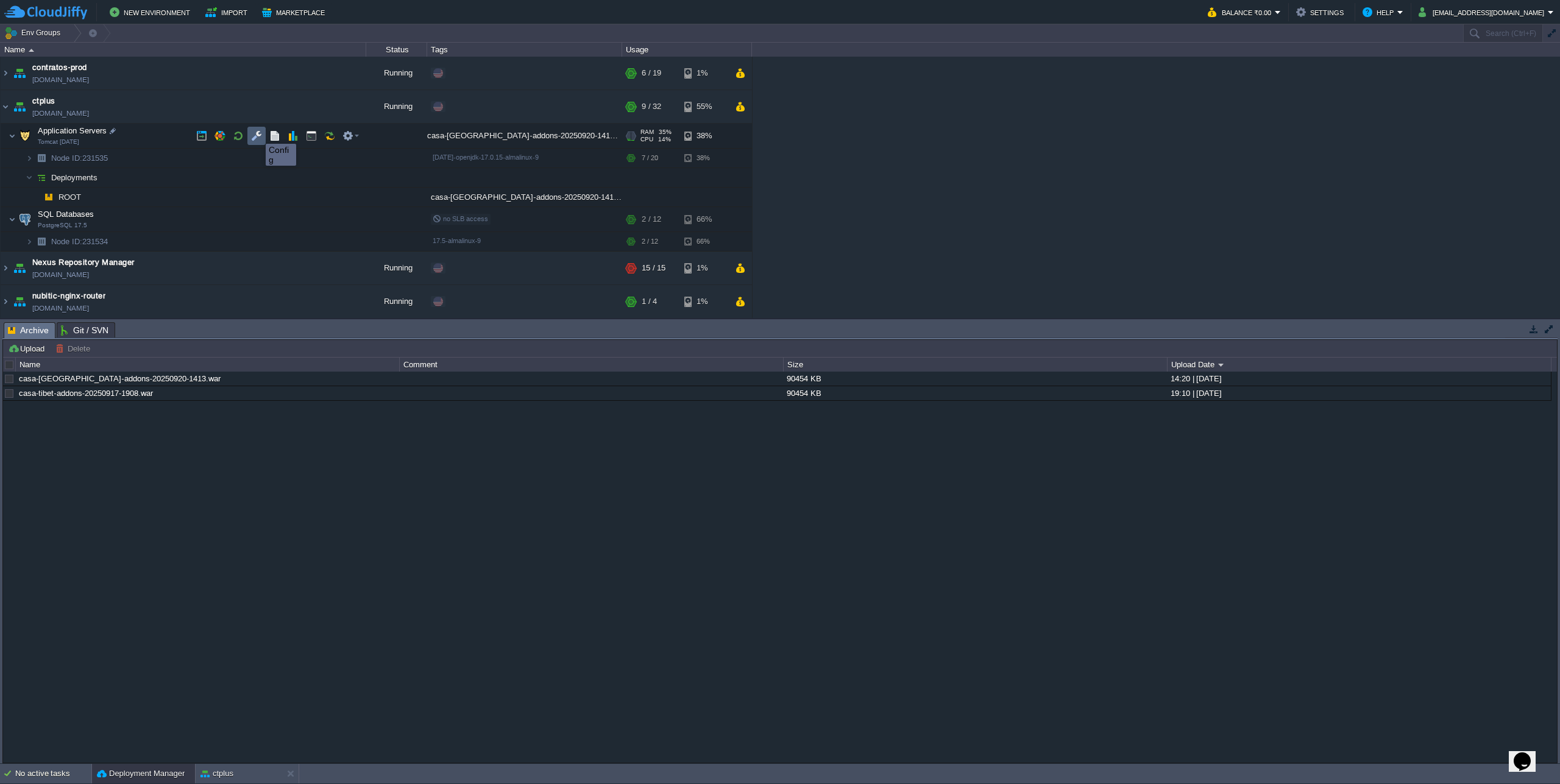
click at [257, 132] on button "button" at bounding box center [256, 136] width 11 height 11
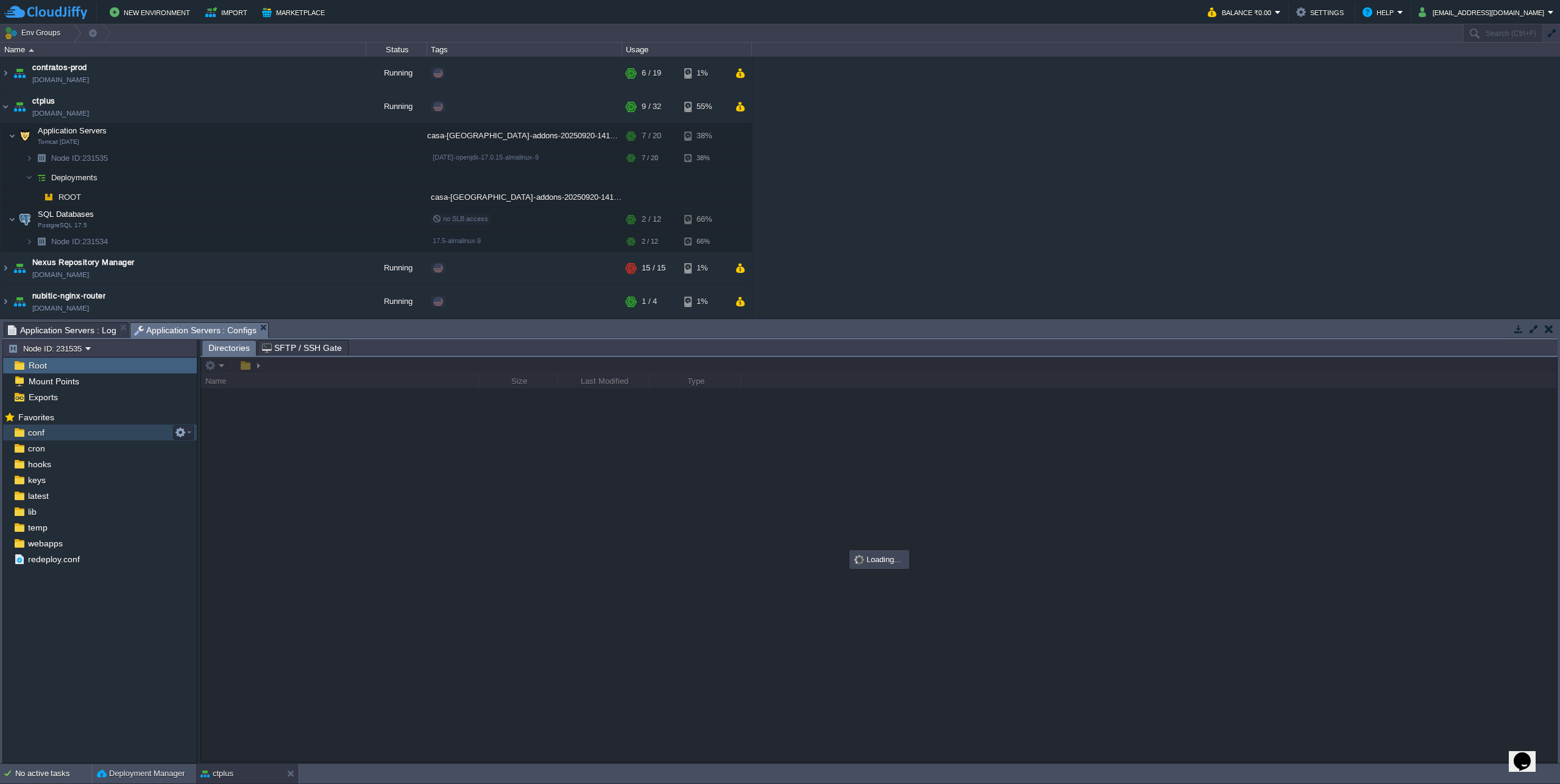
click at [40, 436] on span "conf" at bounding box center [36, 432] width 21 height 11
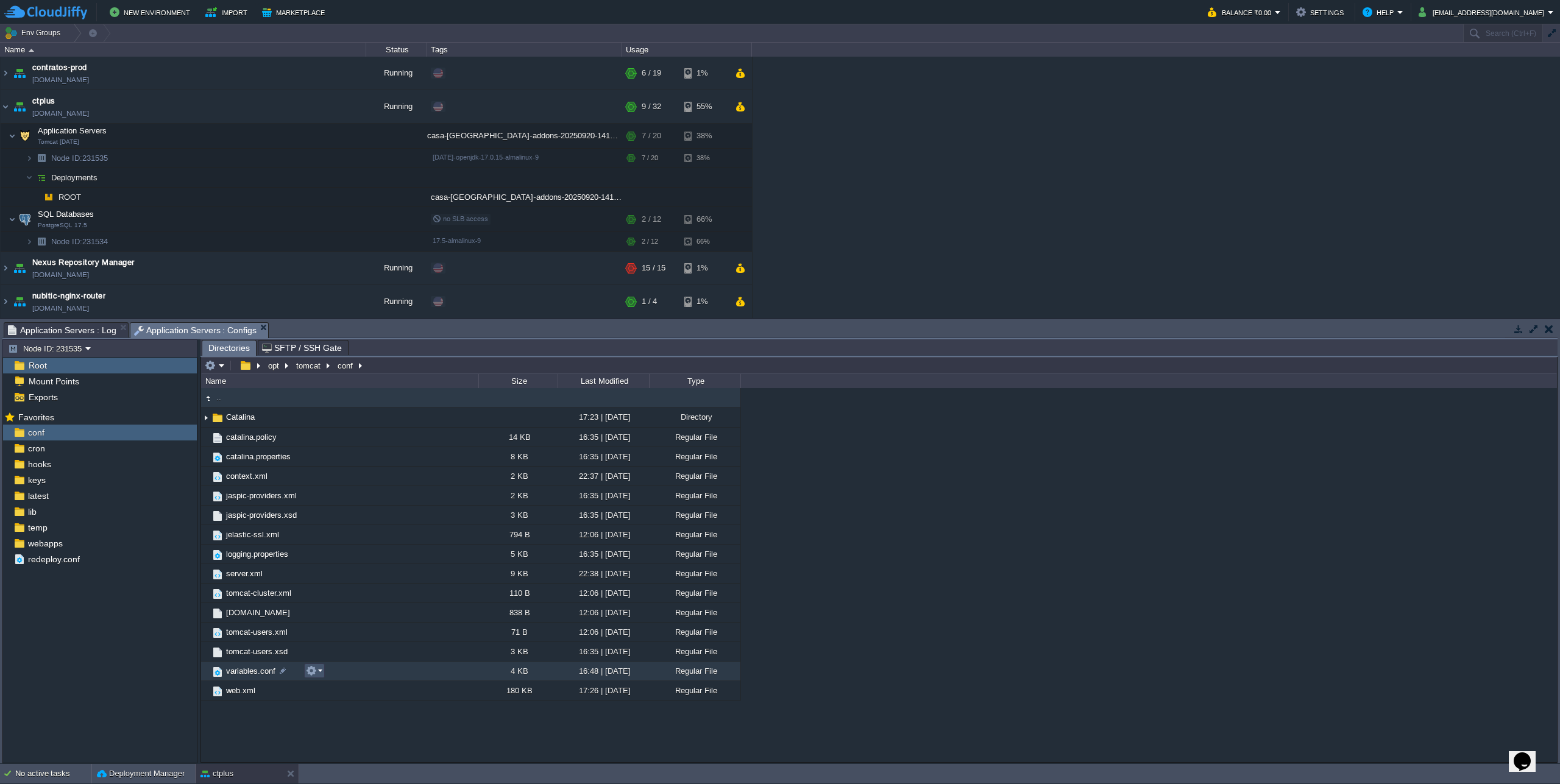
click at [307, 675] on button "button" at bounding box center [311, 670] width 11 height 11
click at [347, 689] on link "Open" at bounding box center [349, 689] width 87 height 14
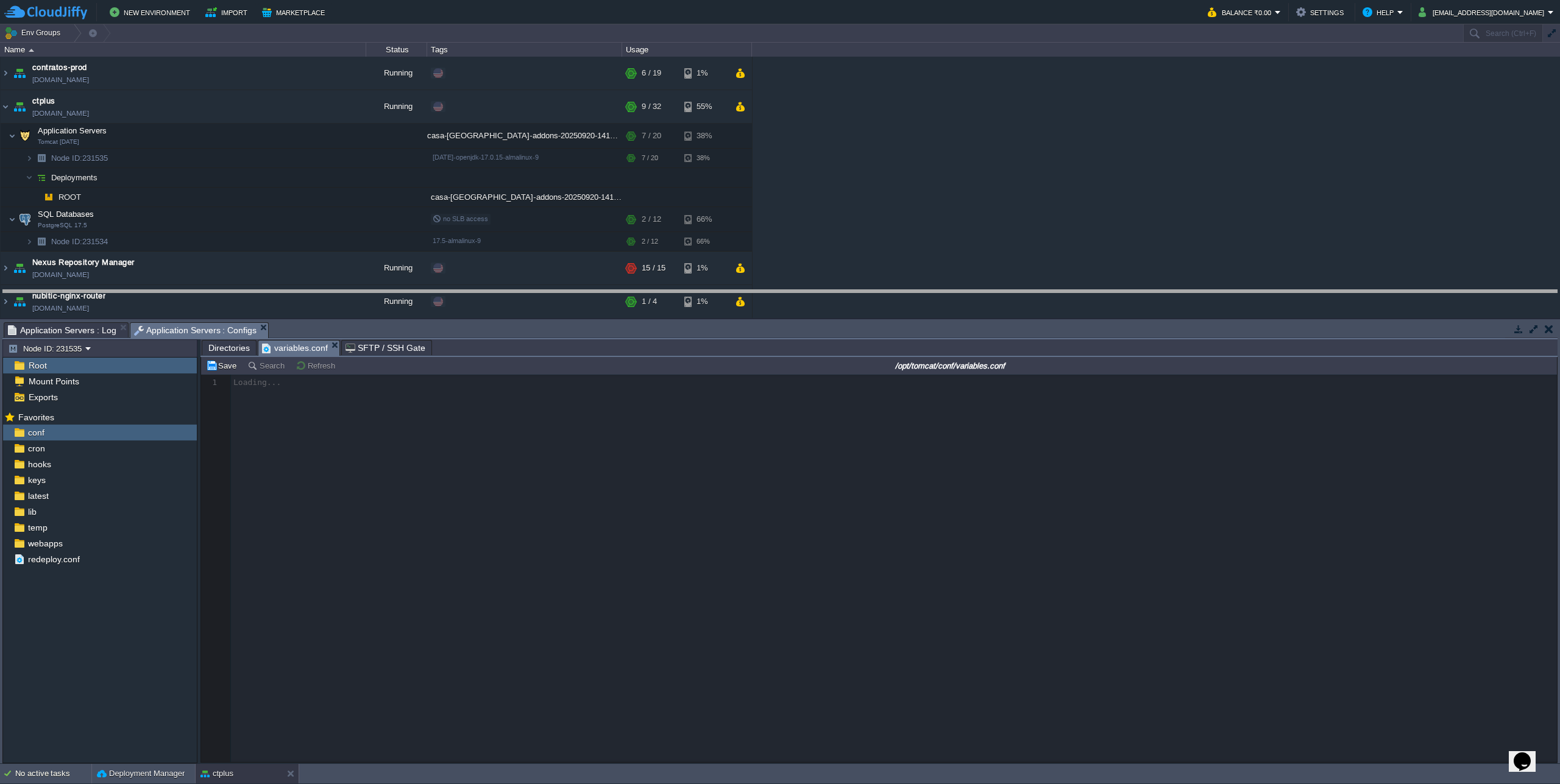
drag, startPoint x: 632, startPoint y: 335, endPoint x: 621, endPoint y: 199, distance: 136.4
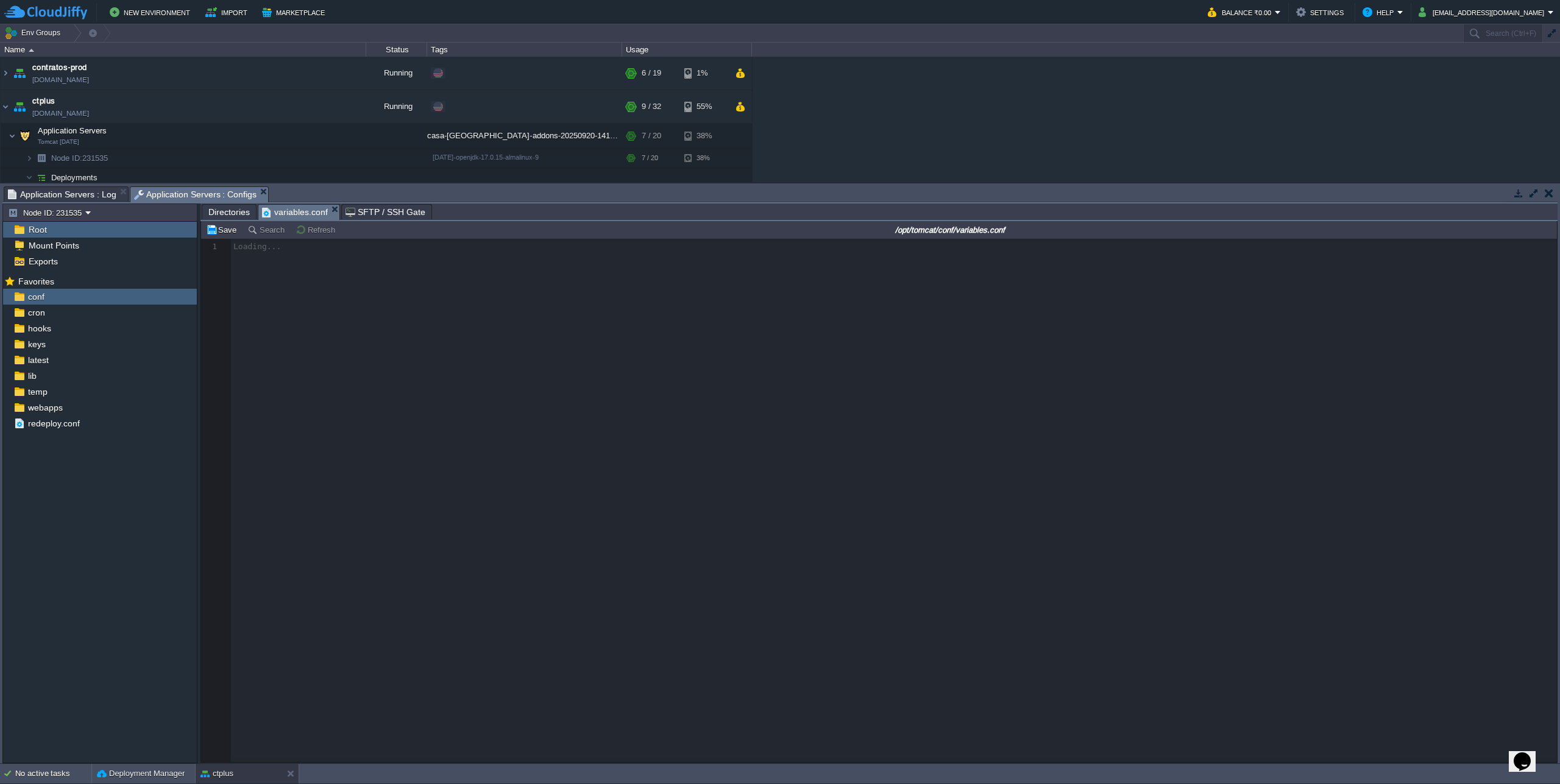
scroll to position [5, 0]
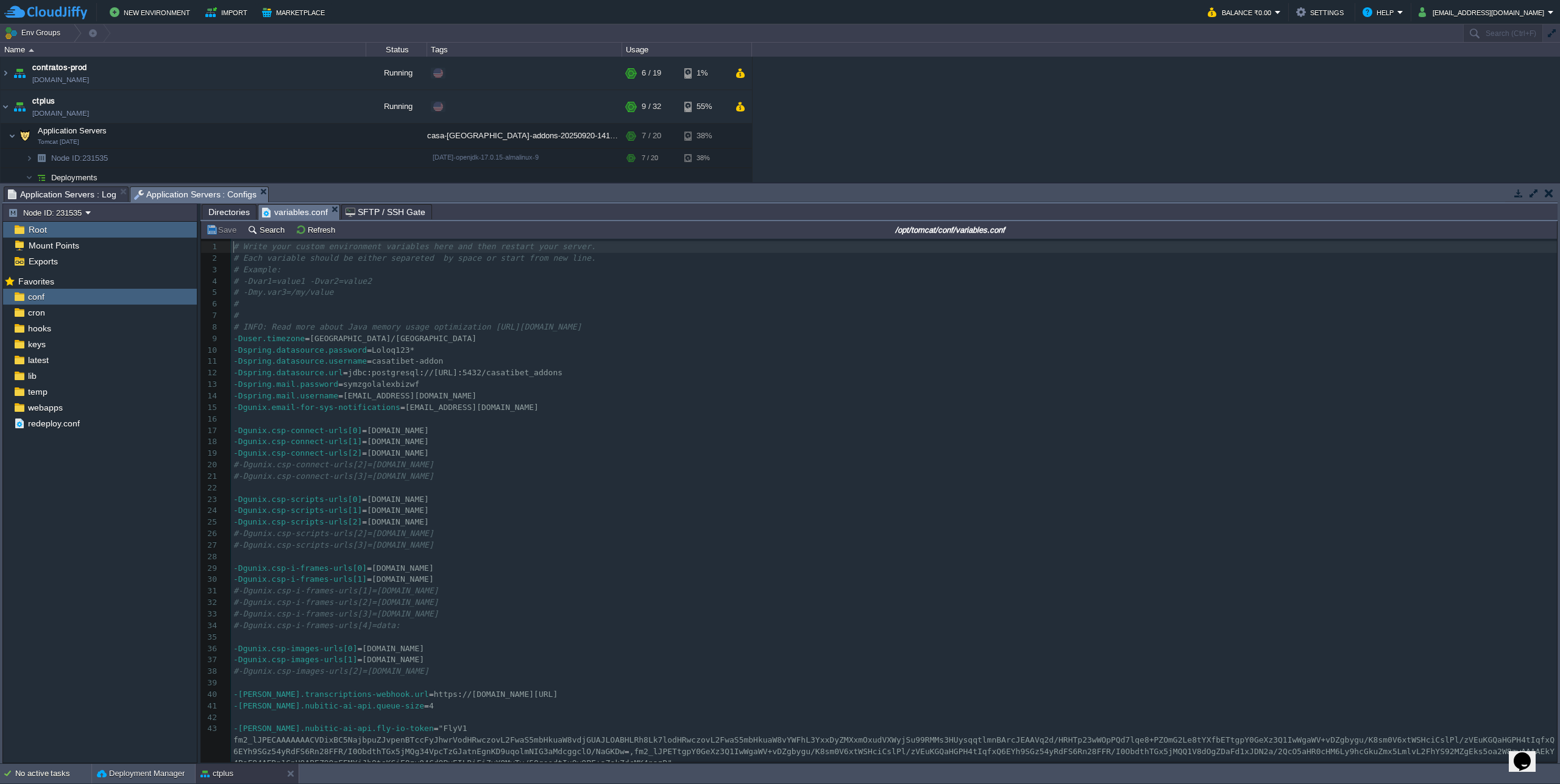
click at [619, 522] on pre "-Dgunix.csp-scripts-urls[2] = [DOMAIN_NAME]" at bounding box center [894, 522] width 1326 height 12
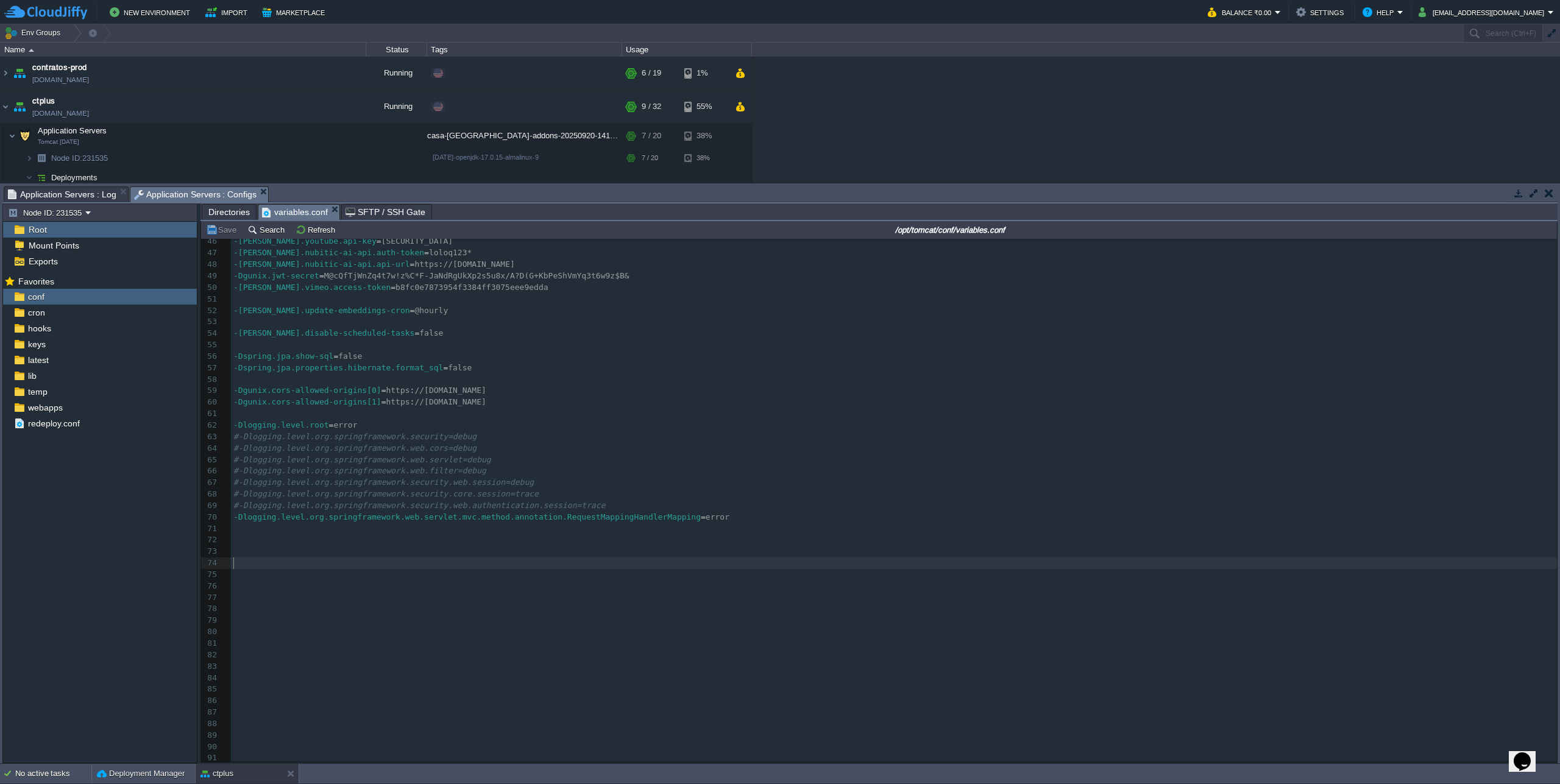
click at [912, 564] on pre "​" at bounding box center [894, 563] width 1326 height 12
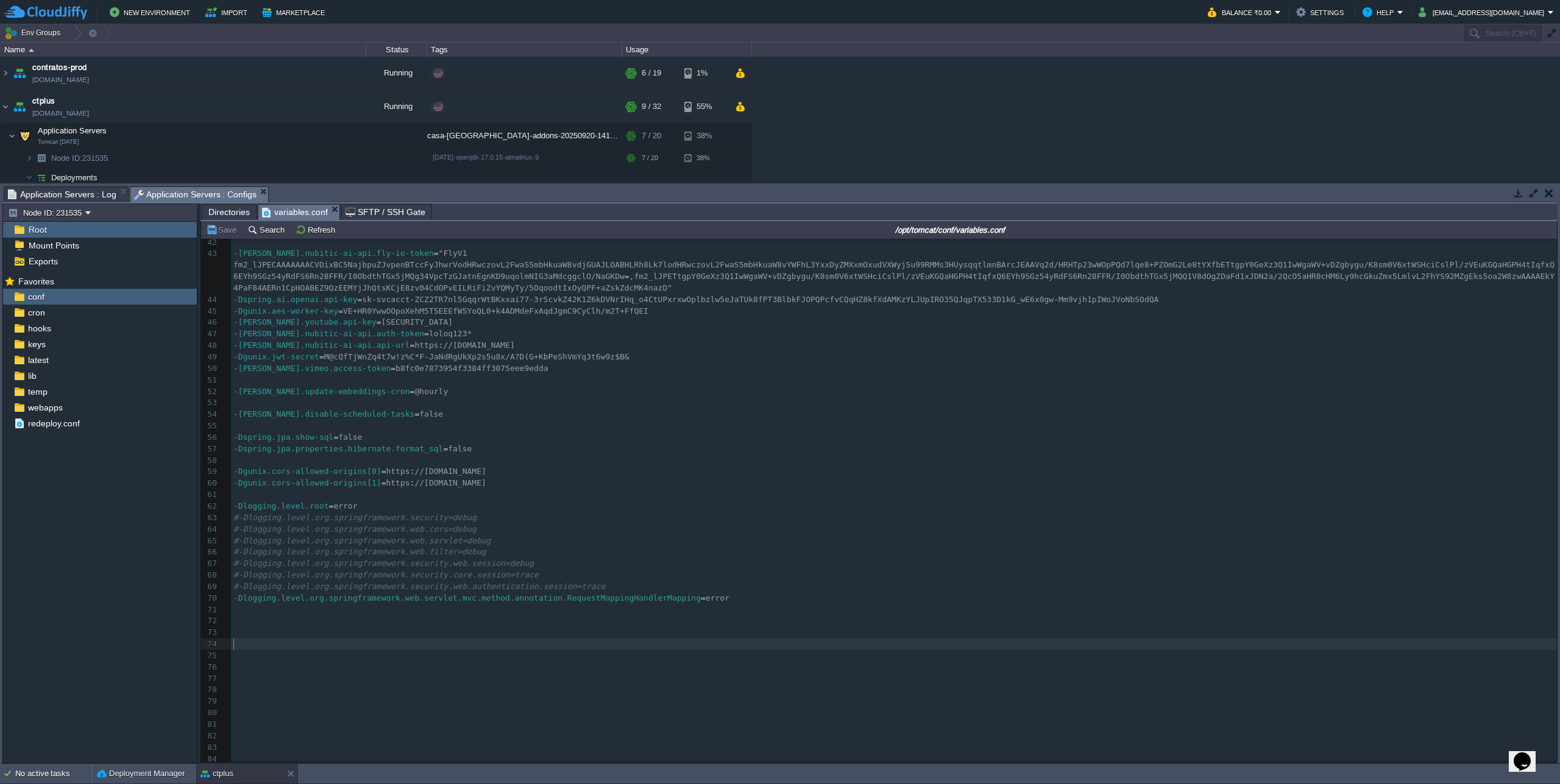
scroll to position [469, 0]
click at [824, 606] on pre "-Dlogging.level.org.springframework.web.servlet.mvc.method.annotation.RequestMa…" at bounding box center [894, 605] width 1326 height 12
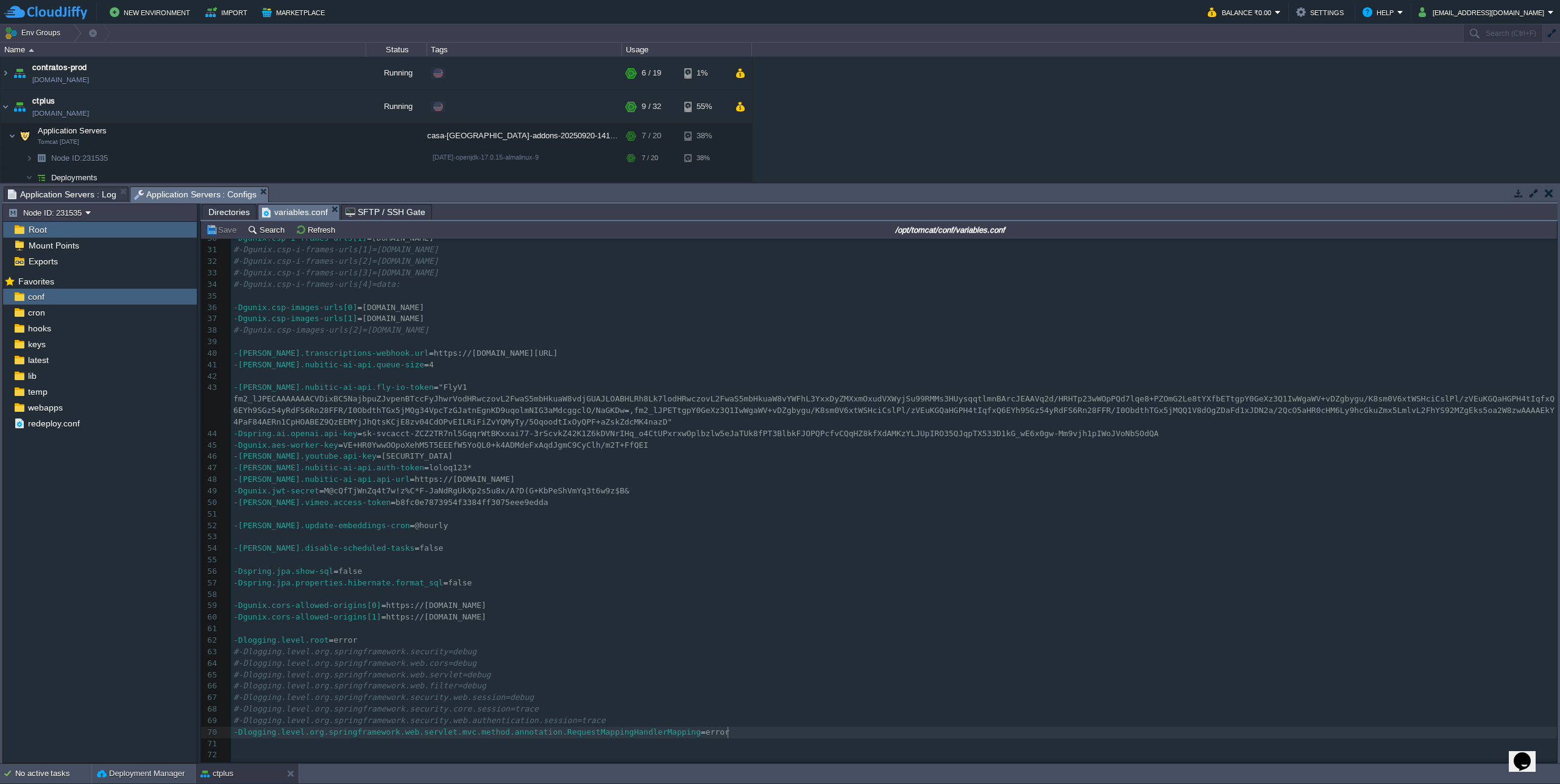
scroll to position [0, 0]
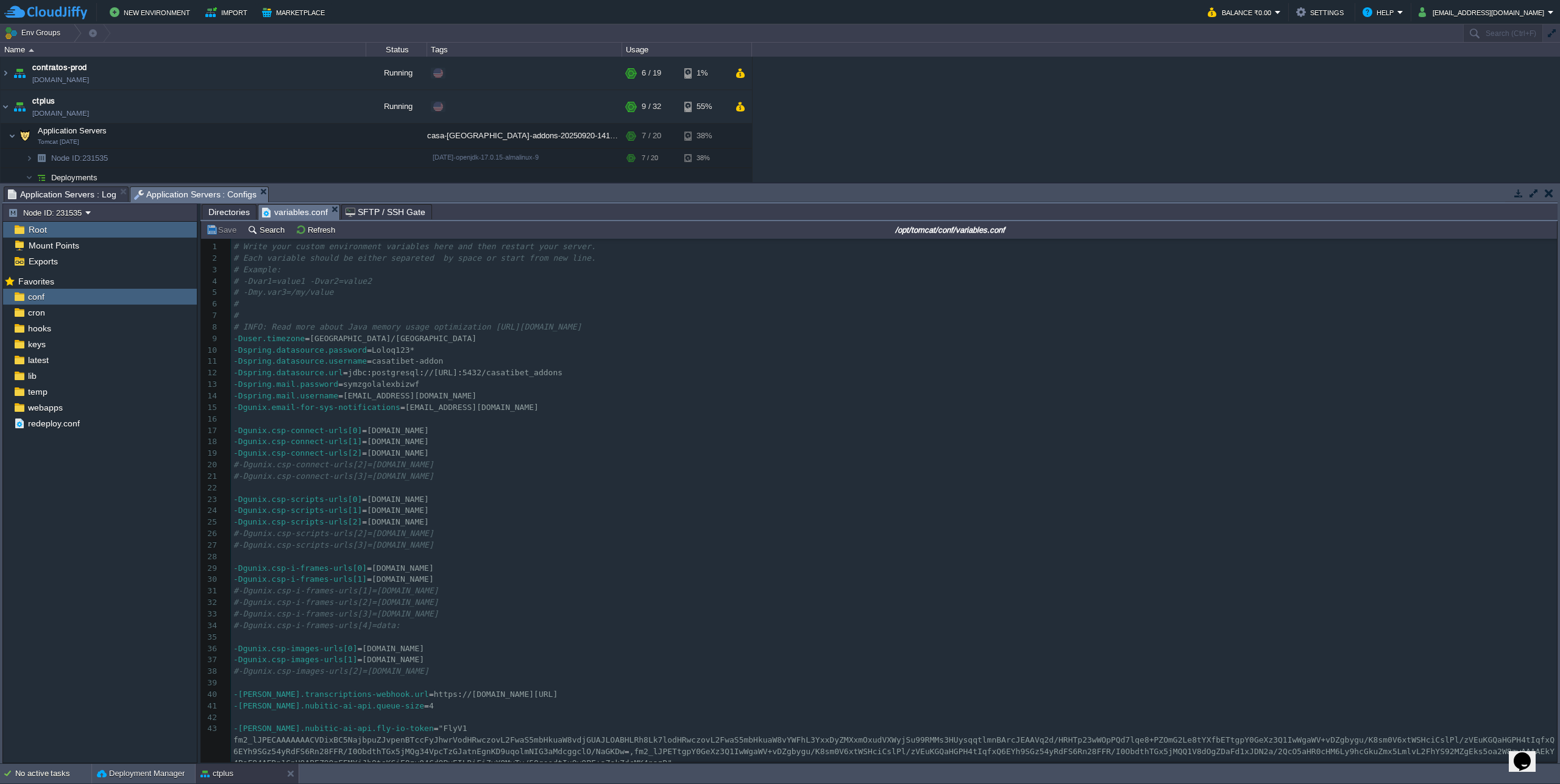
click at [811, 603] on pre "#-Dgunix.csp-i-frames-urls[2]=[DOMAIN_NAME]" at bounding box center [894, 603] width 1326 height 12
type textarea "casatibet-addon"
drag, startPoint x: 372, startPoint y: 362, endPoint x: 405, endPoint y: 364, distance: 33.1
click at [551, 376] on span "5432/casatibet_addons" at bounding box center [512, 372] width 100 height 9
type textarea "casatibet_addons"
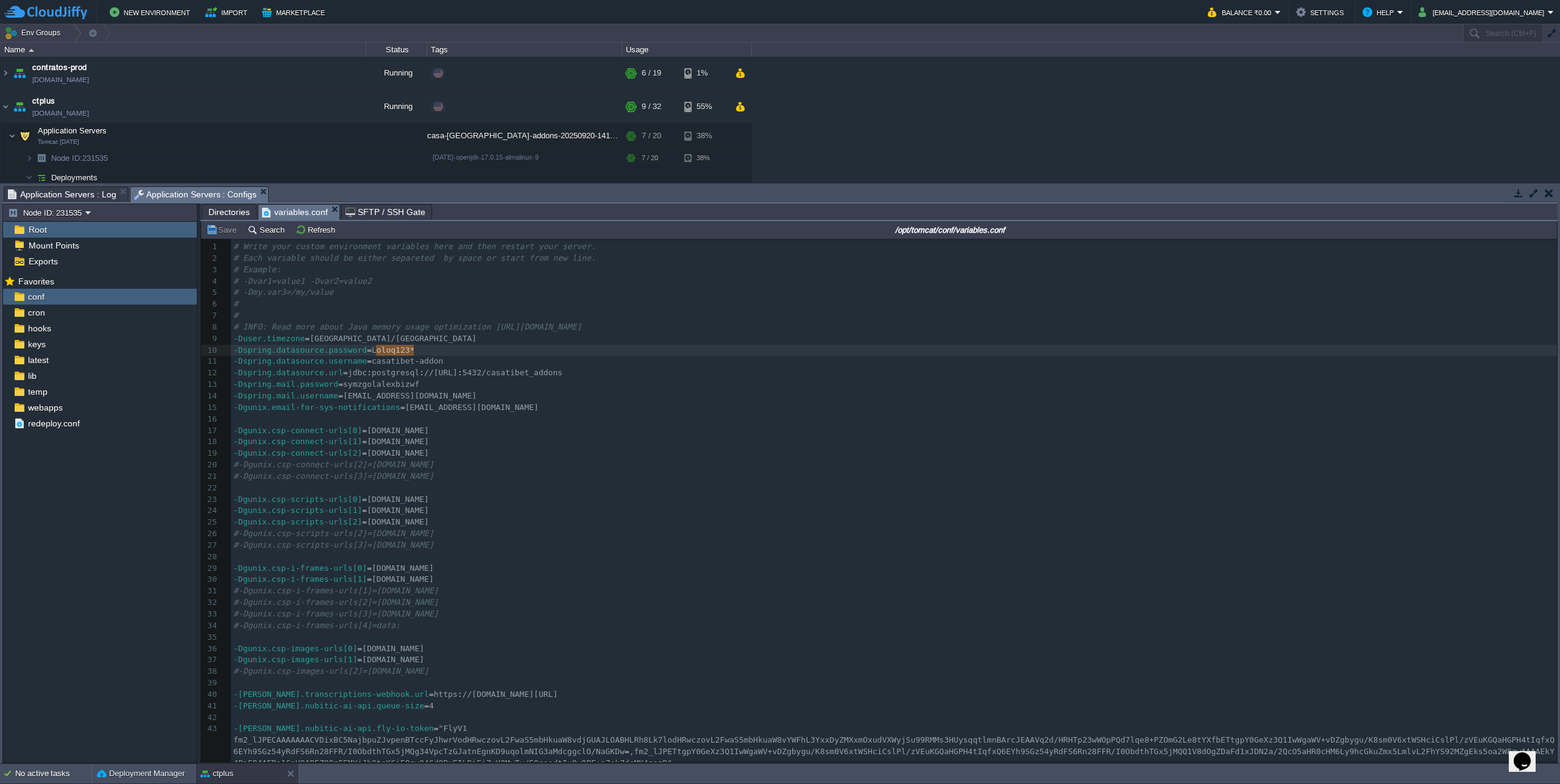
type textarea "Loloq123*"
drag, startPoint x: 425, startPoint y: 348, endPoint x: 372, endPoint y: 349, distance: 53.0
type textarea "casatibet-addon"
drag, startPoint x: 456, startPoint y: 365, endPoint x: 374, endPoint y: 365, distance: 82.0
click at [32, 191] on span "Application Servers : Log" at bounding box center [62, 194] width 109 height 15
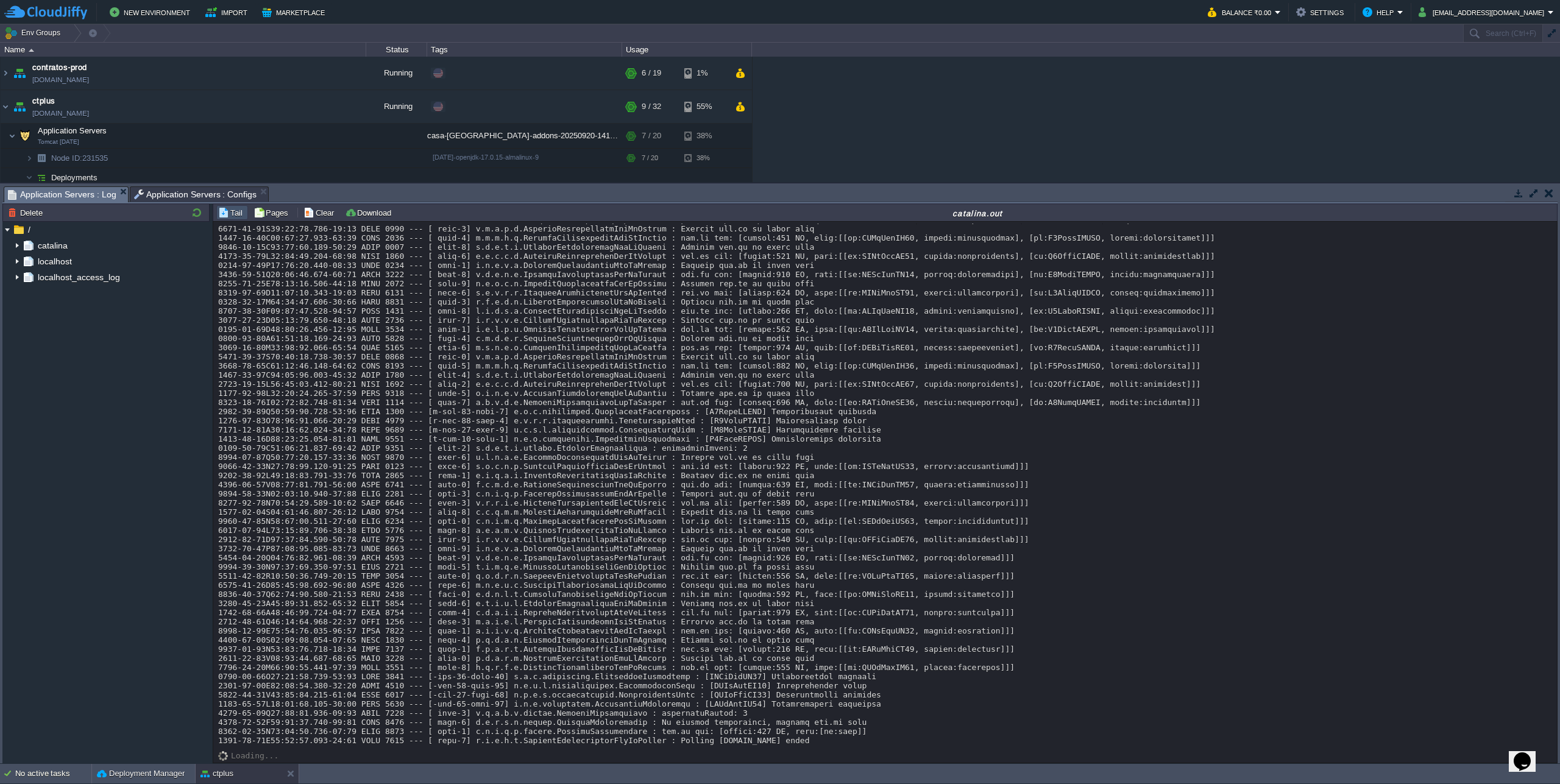
scroll to position [13055, 0]
click at [133, 770] on button "Deployment Manager" at bounding box center [141, 773] width 87 height 12
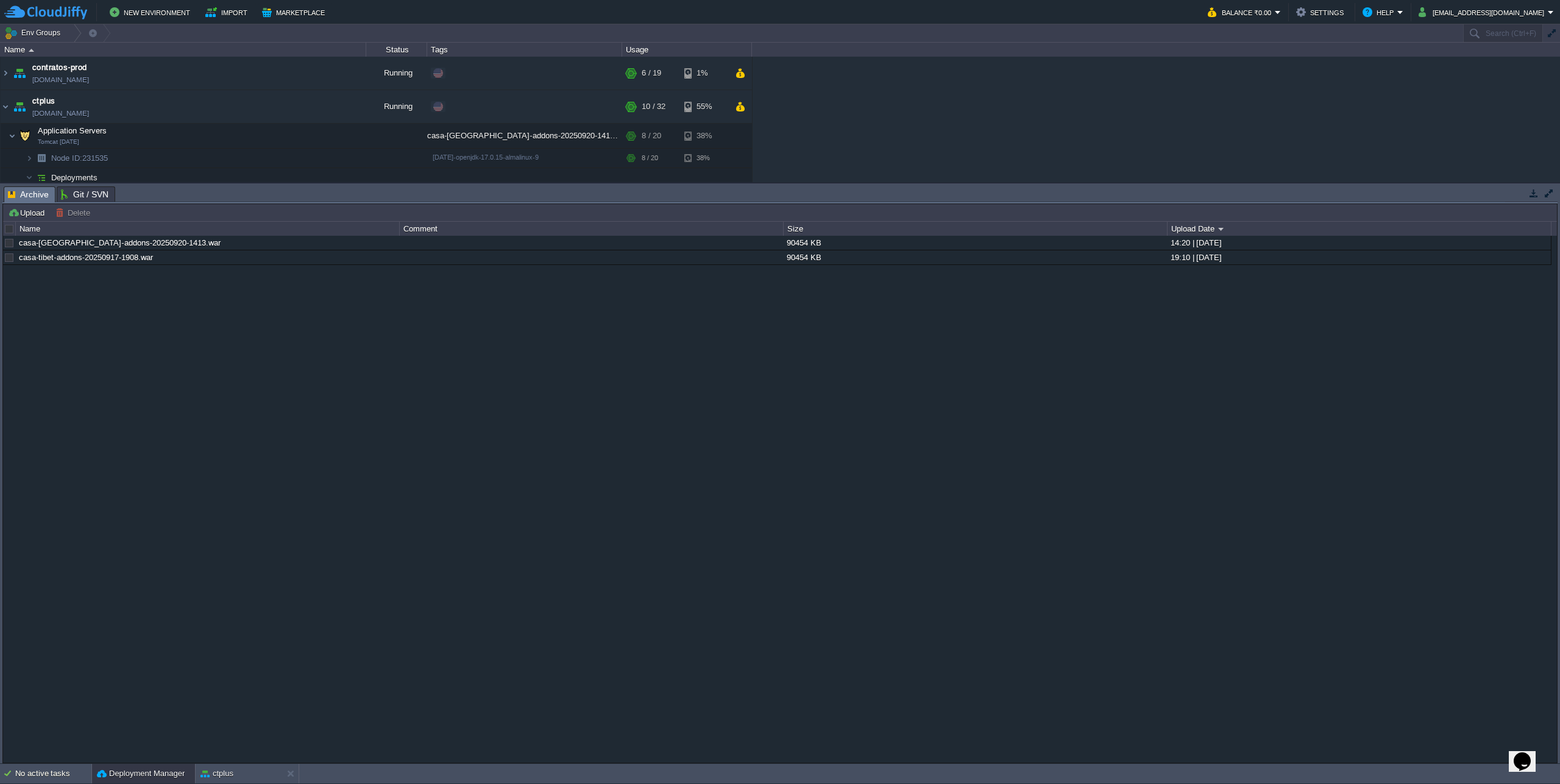
click at [8, 230] on div at bounding box center [10, 229] width 11 height 11
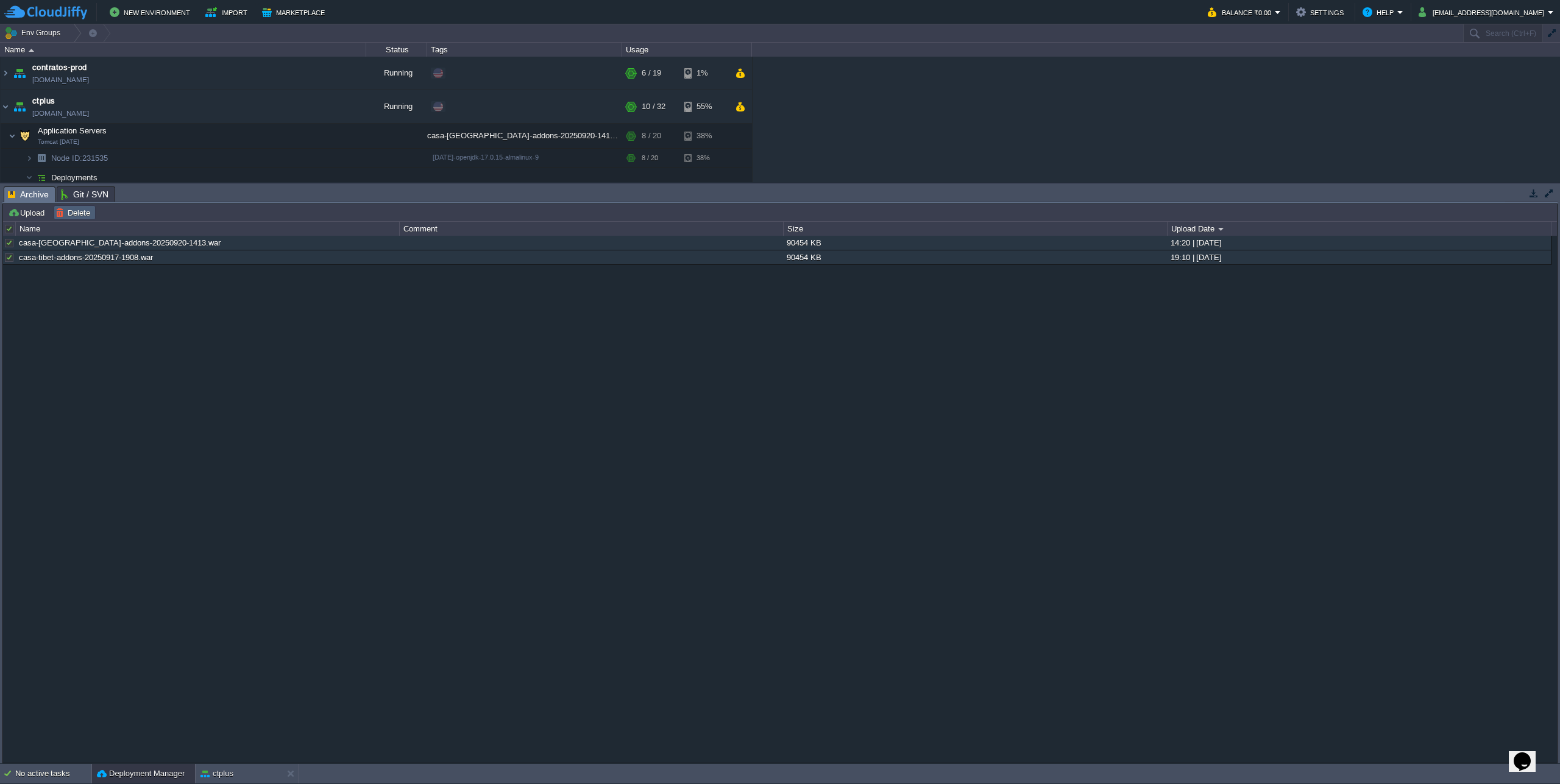
click at [64, 217] on button "Delete" at bounding box center [75, 212] width 39 height 11
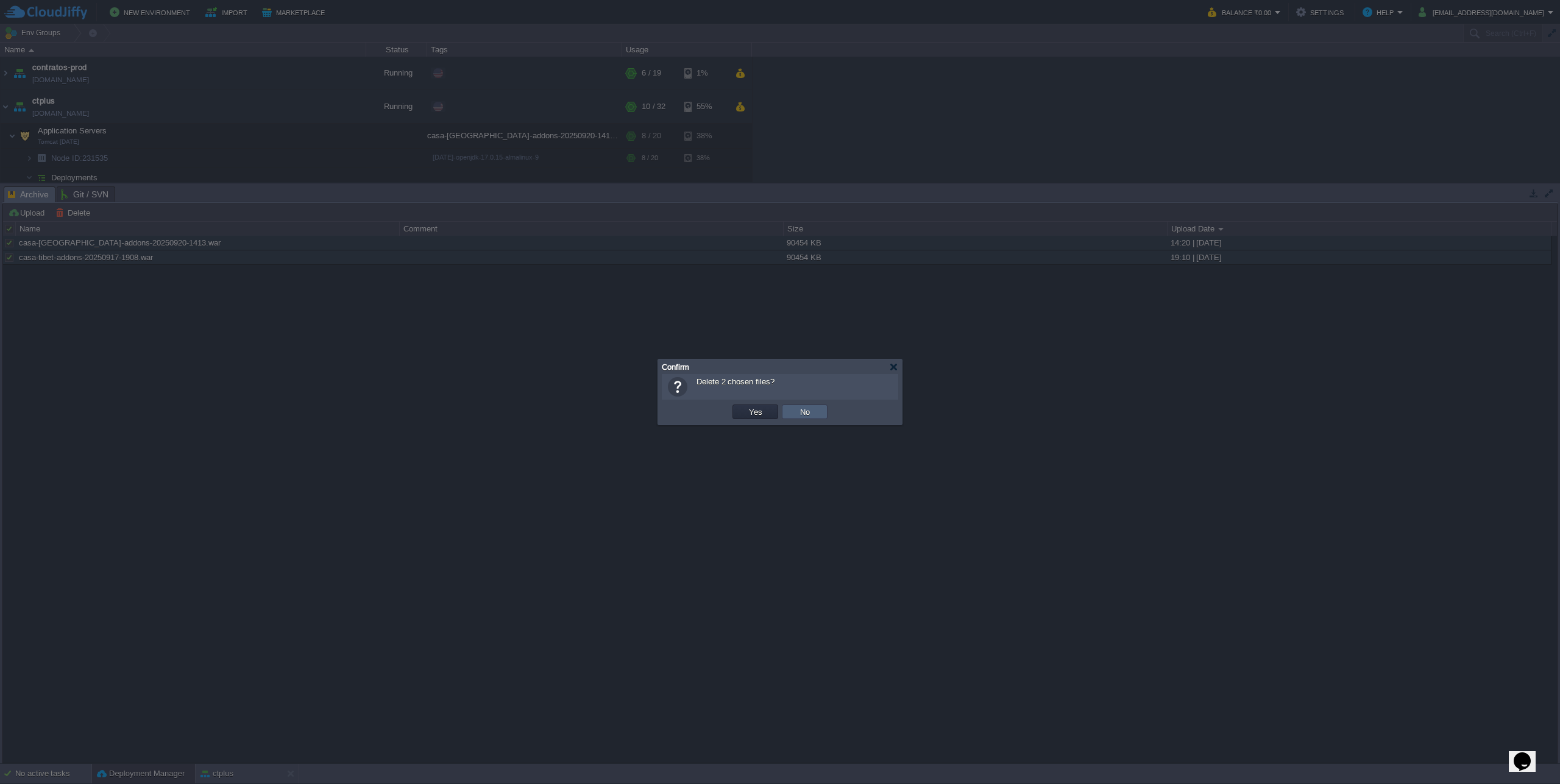
click at [812, 415] on button "No" at bounding box center [805, 412] width 17 height 11
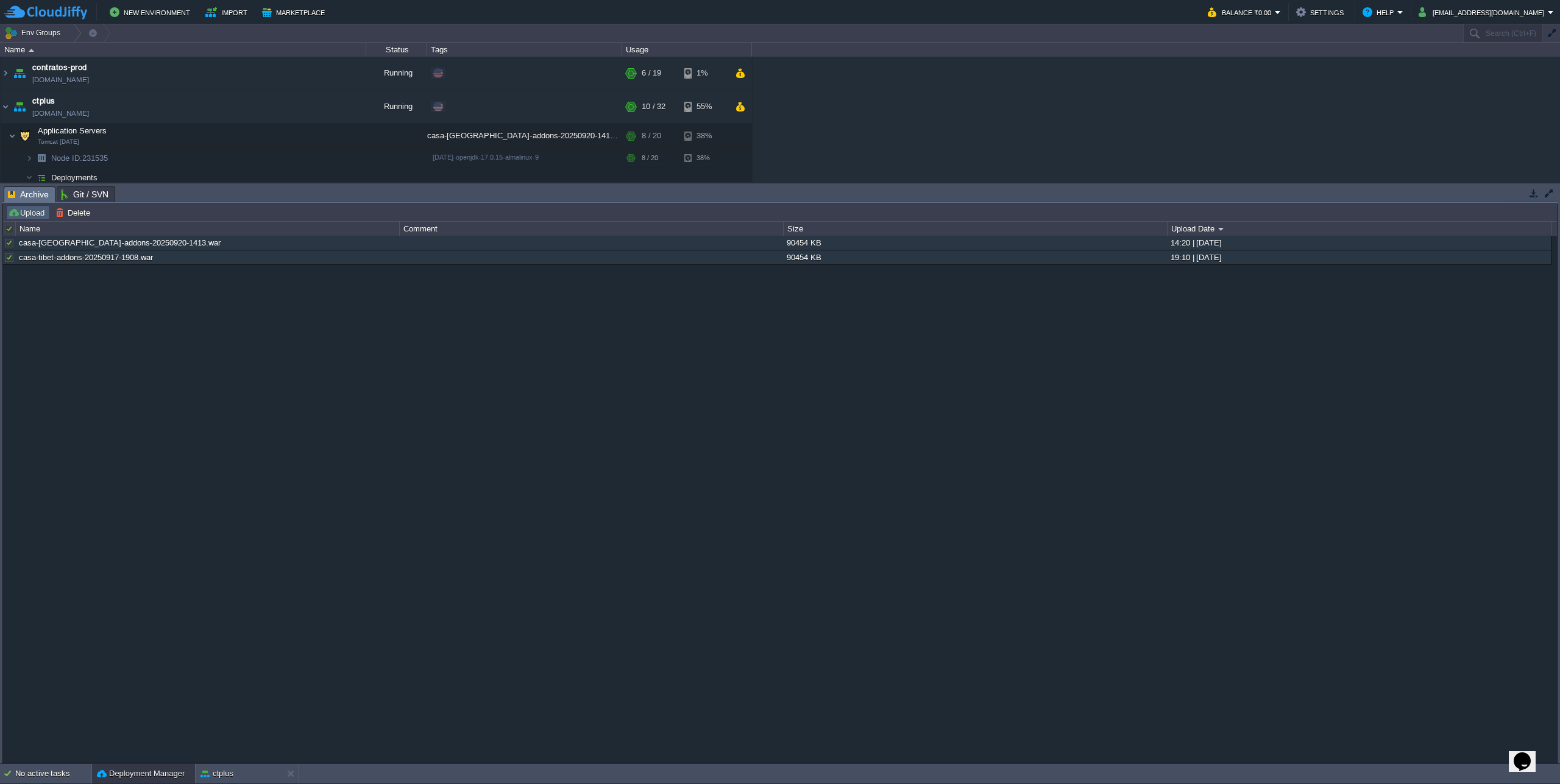
click at [22, 215] on button "Upload" at bounding box center [28, 212] width 41 height 11
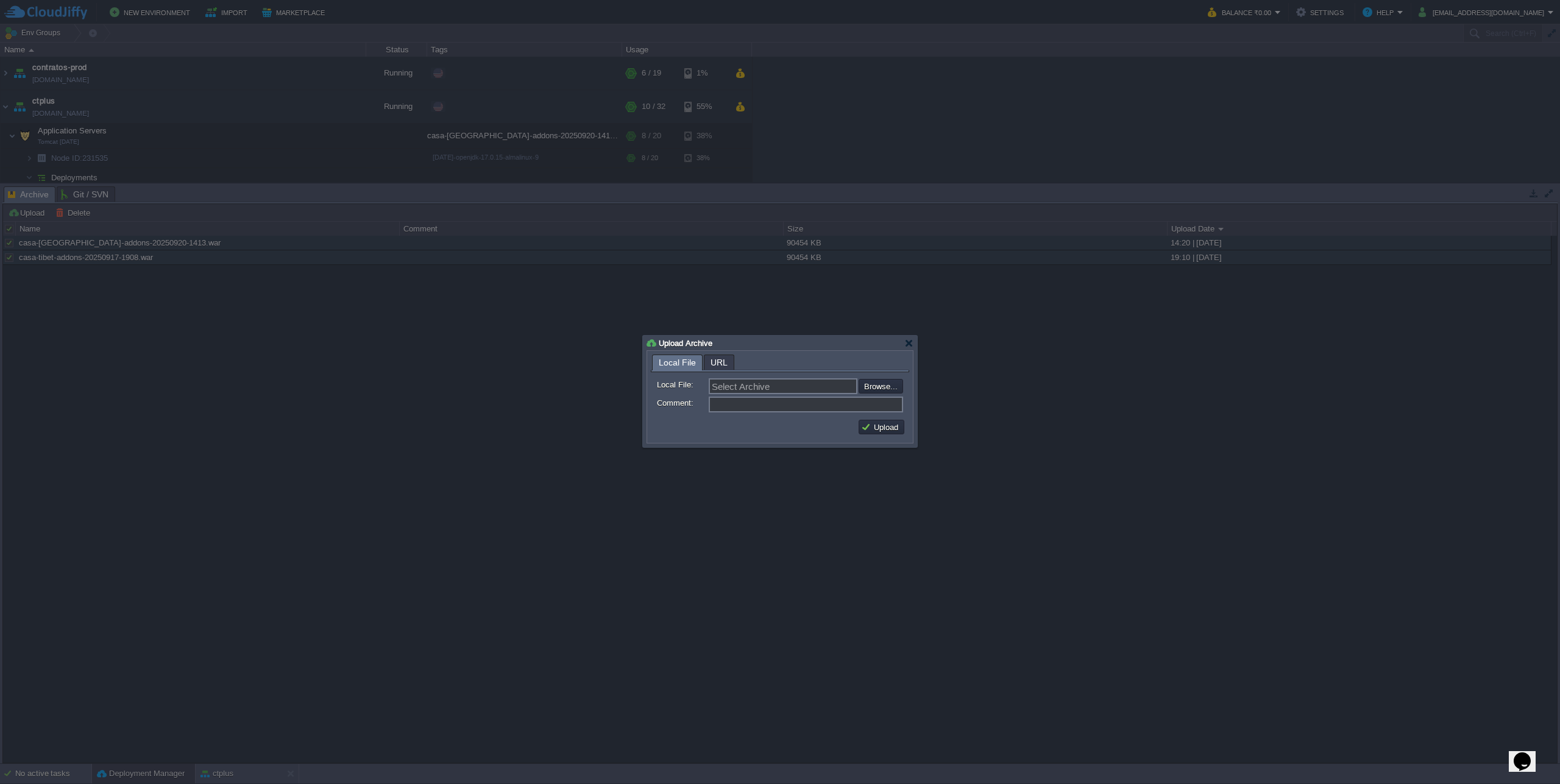
click at [877, 388] on input "file" at bounding box center [826, 386] width 154 height 15
type input "C:\fakepath\casa-tibet-addons-20250922-1156.war"
type input "casa-tibet-addons-20250922-1156.war"
click at [863, 433] on button "Upload" at bounding box center [881, 426] width 41 height 11
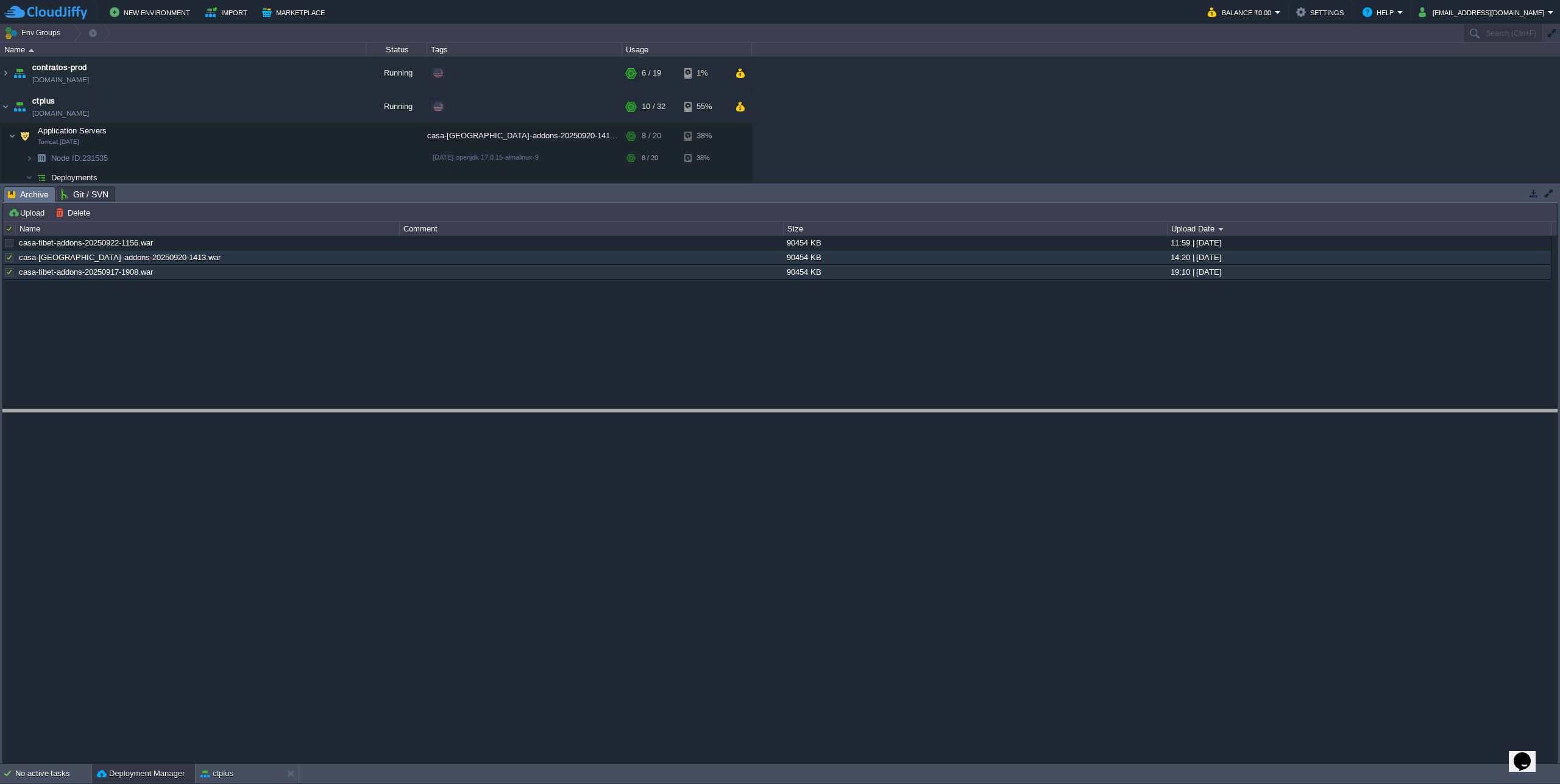
drag, startPoint x: 451, startPoint y: 192, endPoint x: 475, endPoint y: 506, distance: 314.9
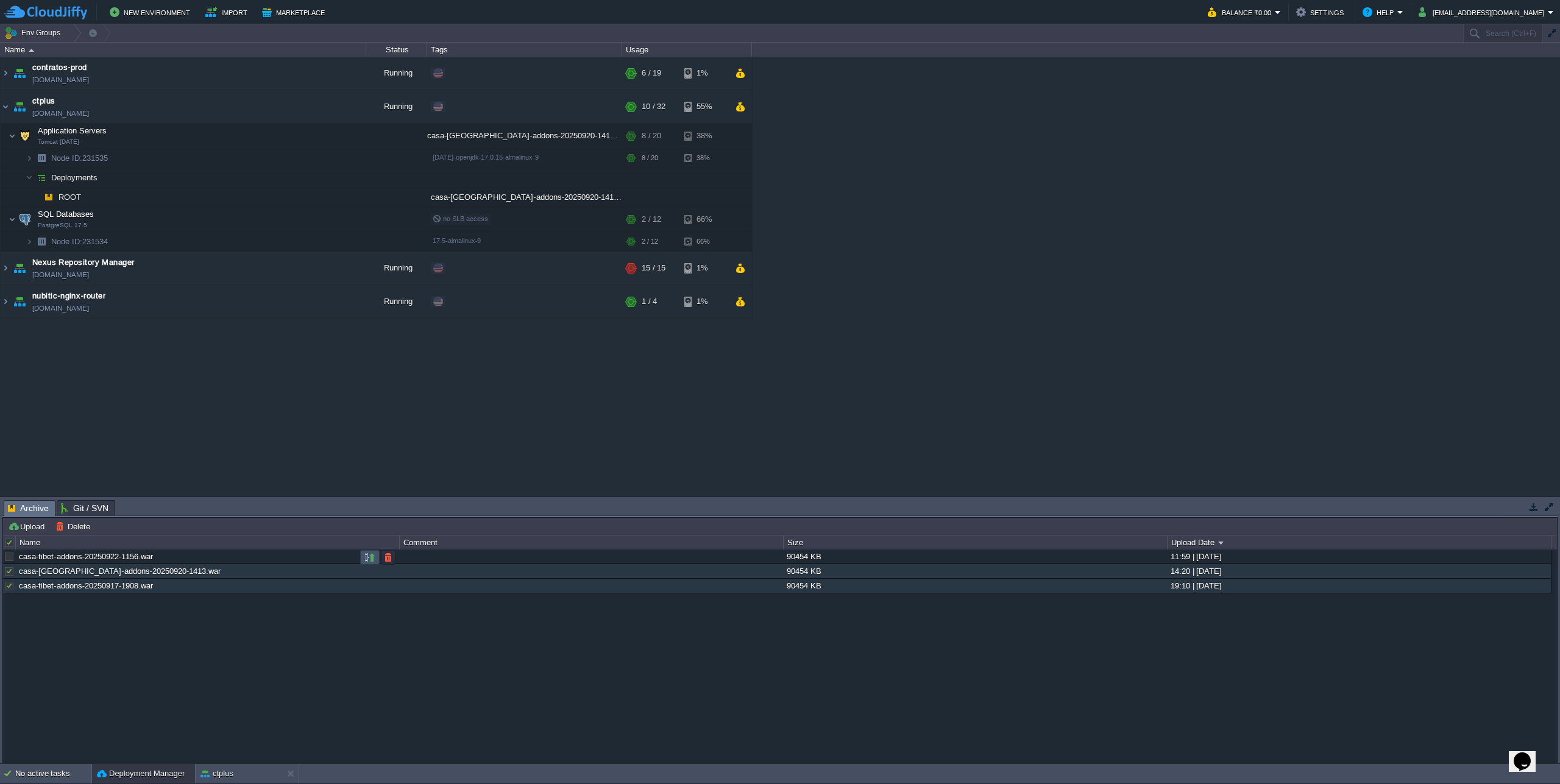
click at [364, 560] on button "button" at bounding box center [369, 557] width 11 height 11
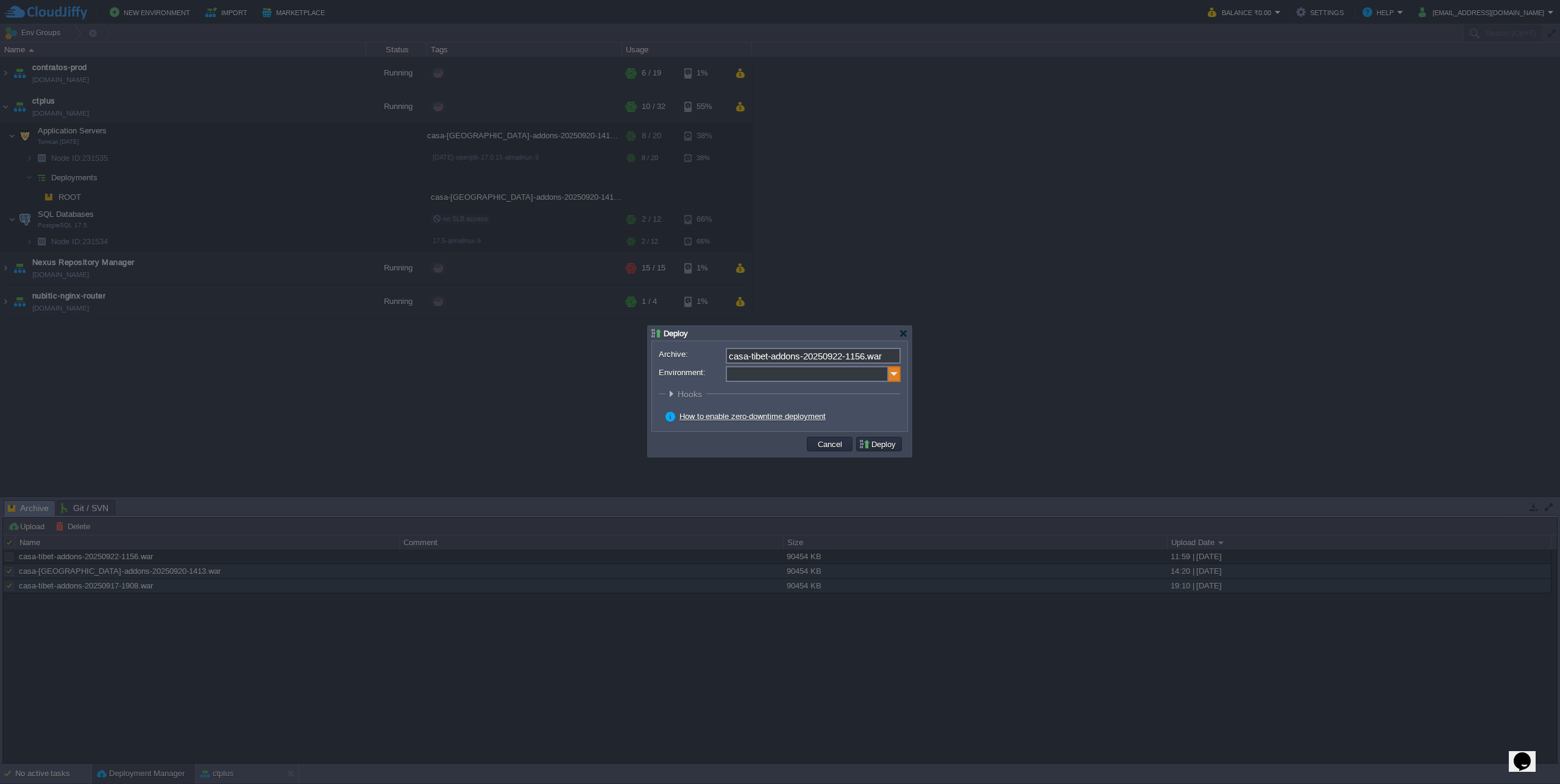
click at [888, 376] on img at bounding box center [894, 374] width 12 height 16
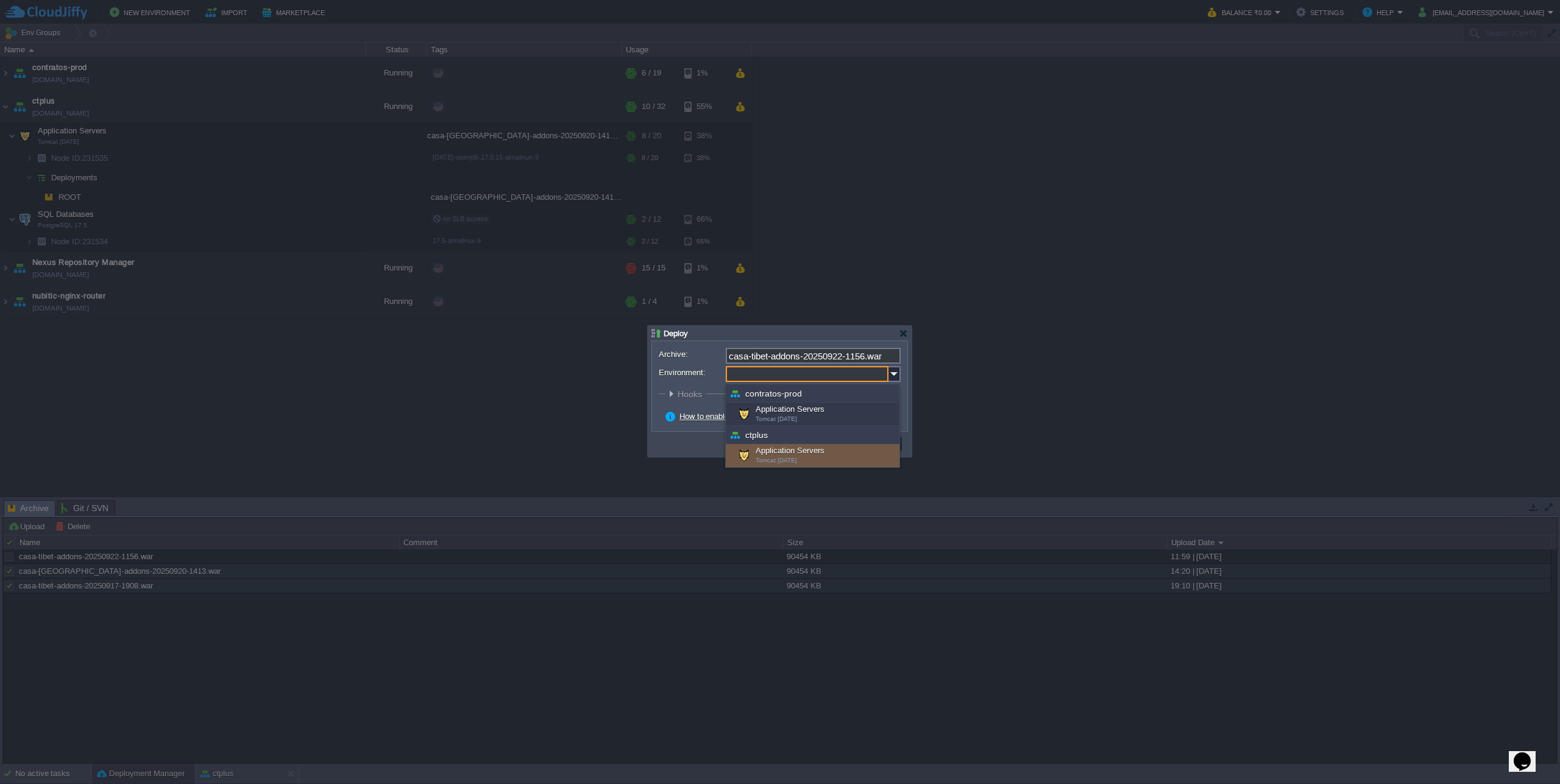
click at [809, 454] on div "Application Servers Tomcat [DATE]" at bounding box center [812, 456] width 174 height 23
type input "Application Servers (ctplus)"
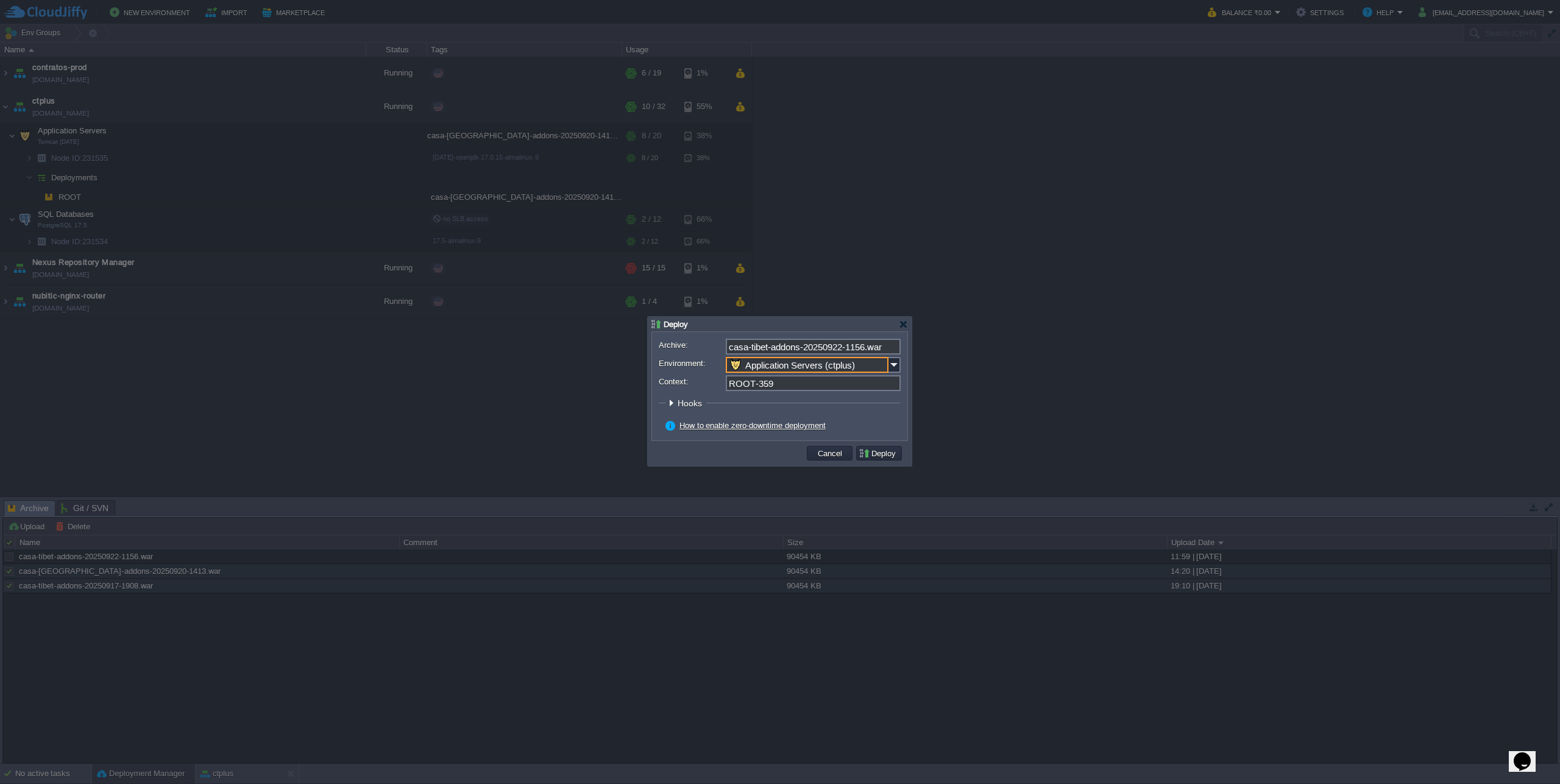
click at [770, 388] on input "ROOT-359" at bounding box center [813, 383] width 175 height 16
drag, startPoint x: 755, startPoint y: 386, endPoint x: 843, endPoint y: 375, distance: 88.7
click at [843, 375] on form "Archive: casa-tibet-addons-20250922-1156.war Environment: Application Servers (…" at bounding box center [780, 387] width 242 height 95
click at [878, 453] on button "Deploy" at bounding box center [879, 453] width 41 height 11
type input "ROOT"
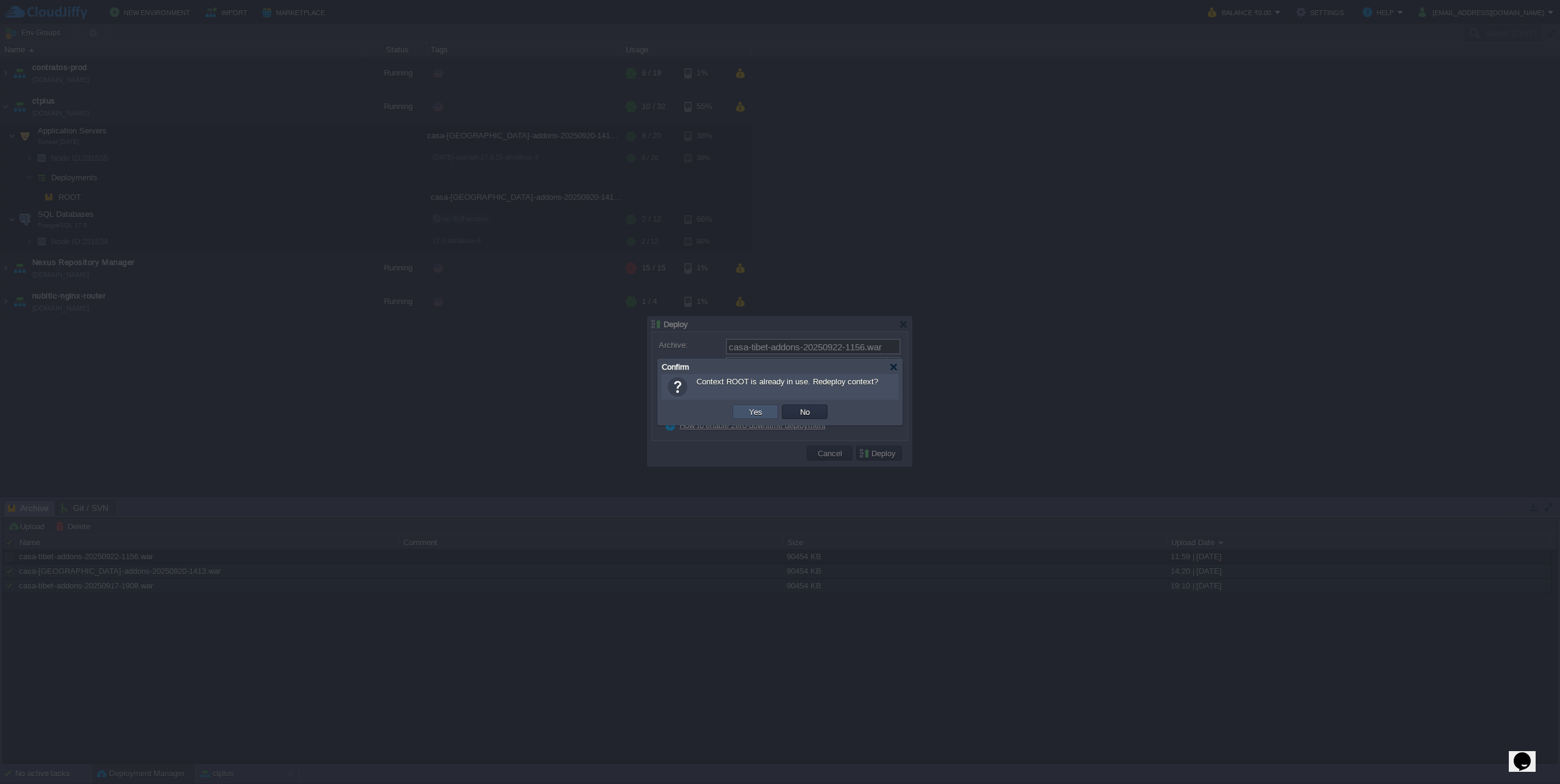
click at [760, 415] on button "Yes" at bounding box center [755, 412] width 21 height 11
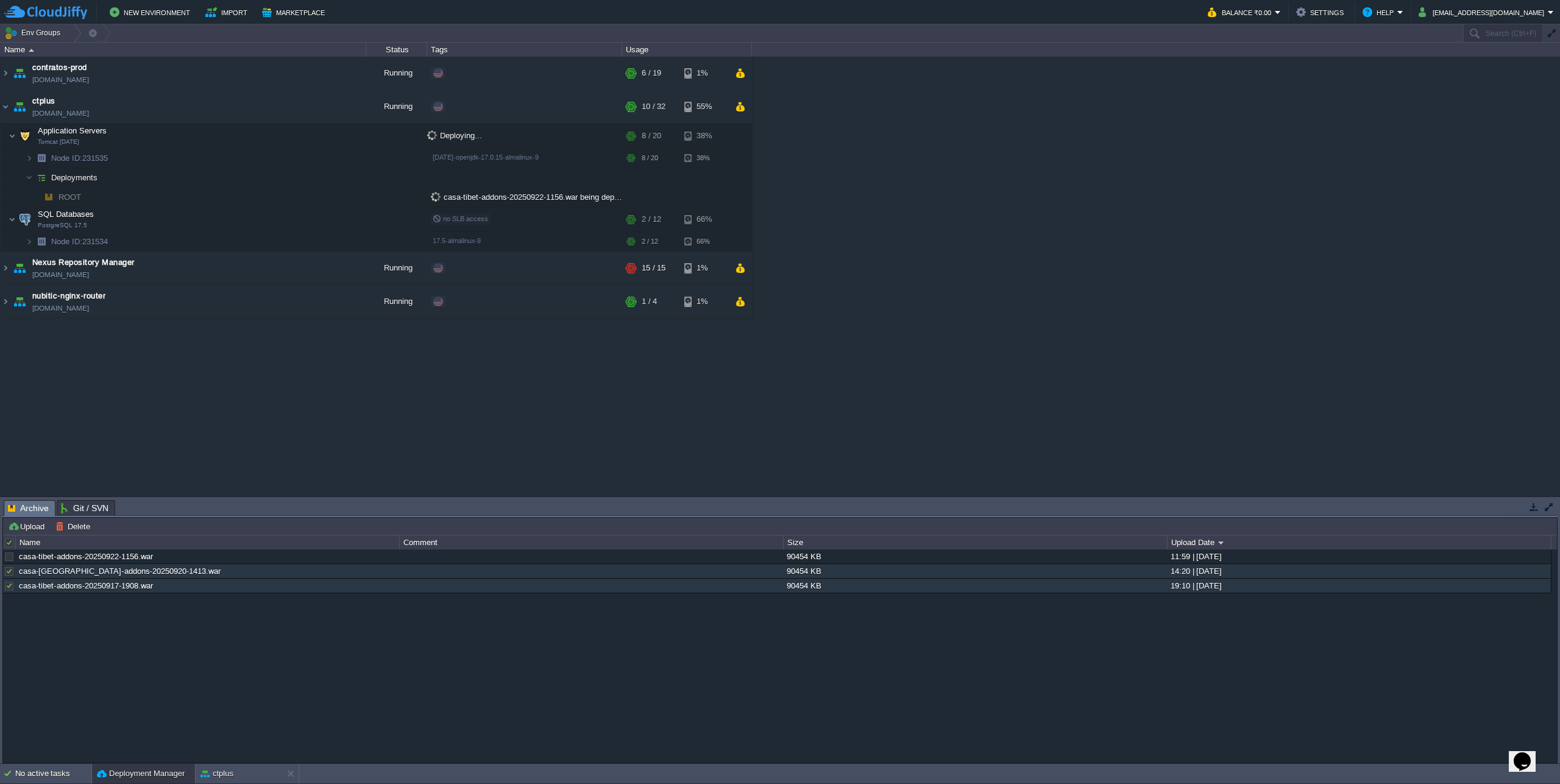
click at [237, 774] on div "ctplus" at bounding box center [239, 774] width 87 height 19
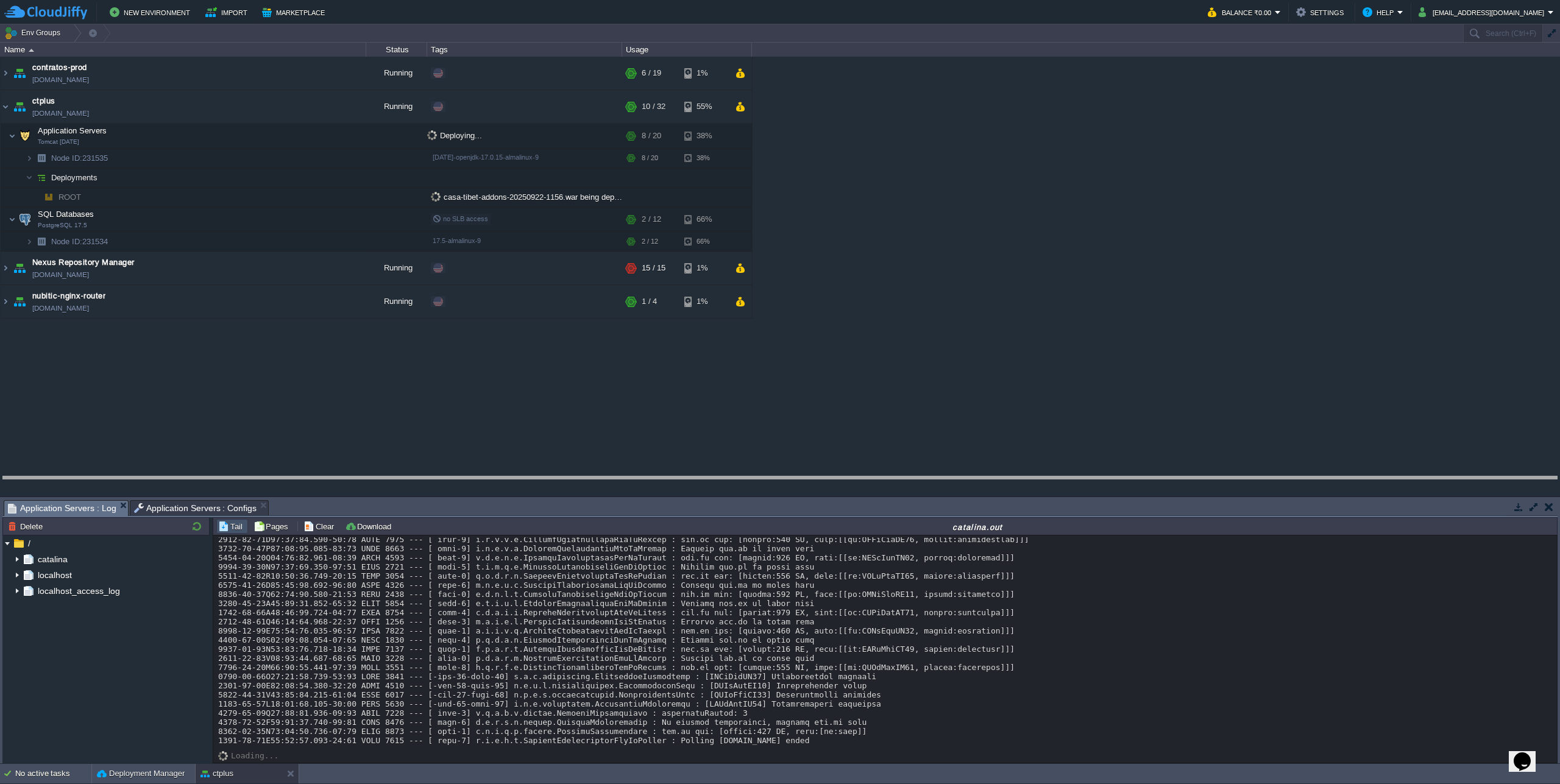
drag, startPoint x: 428, startPoint y: 504, endPoint x: 470, endPoint y: 169, distance: 337.6
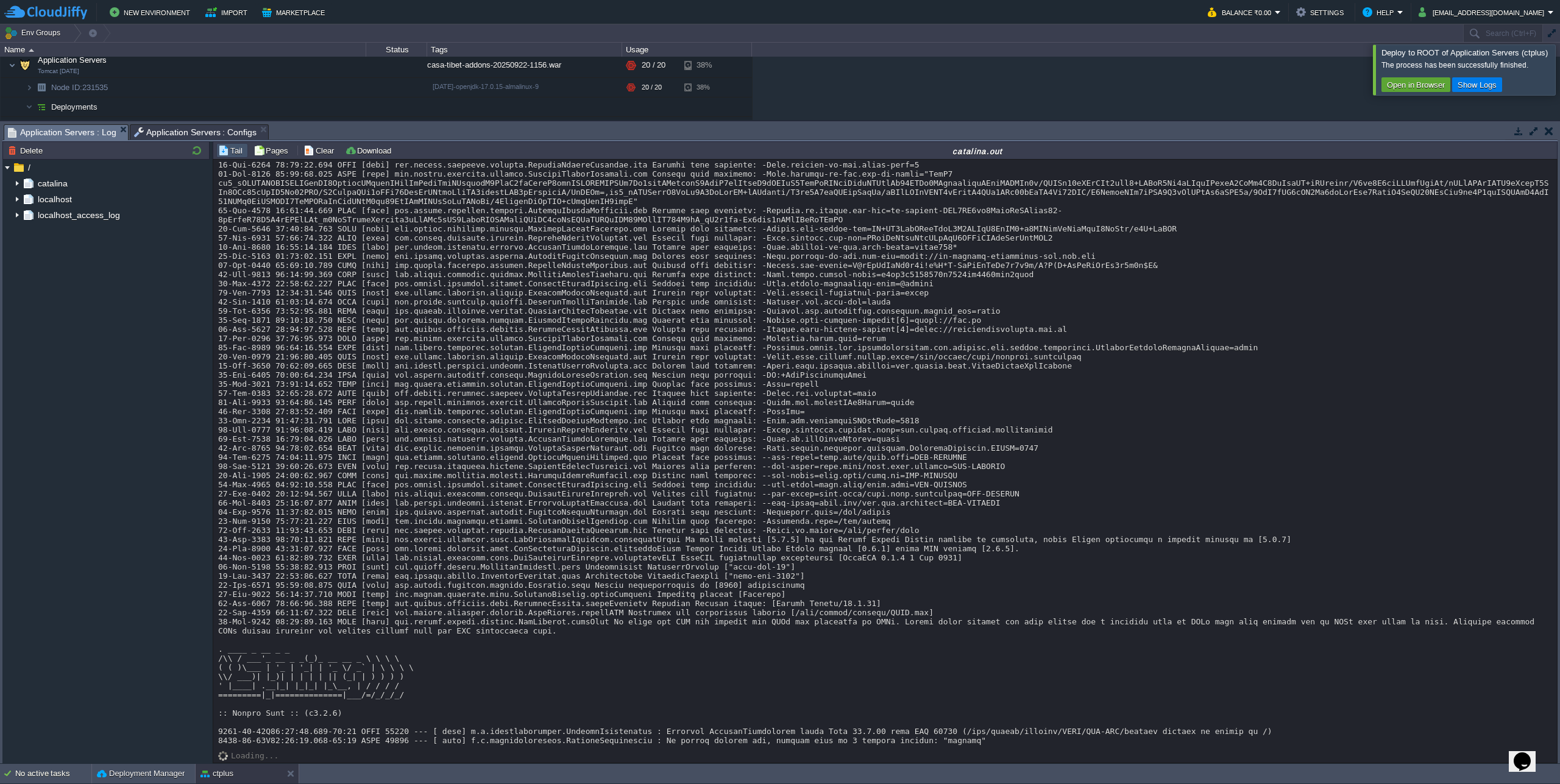
scroll to position [14254, 0]
